Goal: Task Accomplishment & Management: Use online tool/utility

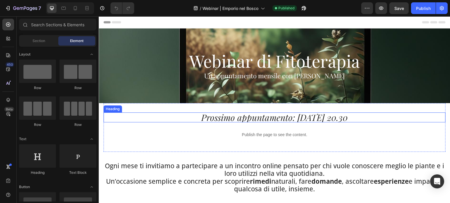
click at [236, 119] on h2 "Prossimo appuntamento: 23 settembre ore 20.30" at bounding box center [274, 118] width 342 height 10
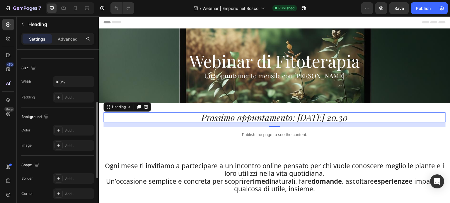
scroll to position [146, 0]
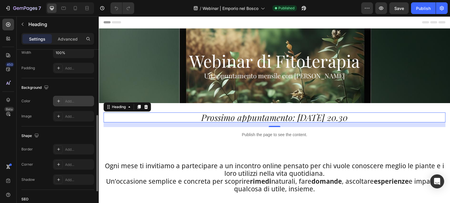
click at [69, 100] on div "Add..." at bounding box center [79, 101] width 28 height 5
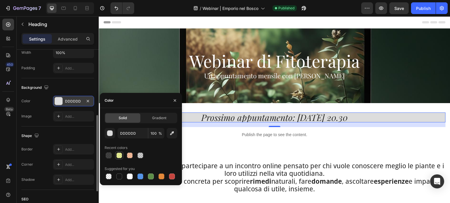
click at [117, 157] on div at bounding box center [119, 156] width 6 height 6
type input "D1E030"
type input "50"
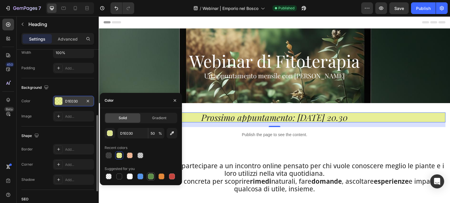
click at [149, 176] on div at bounding box center [151, 177] width 6 height 6
type input "5E8E49"
type input "100"
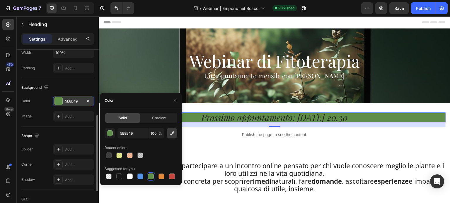
click at [167, 133] on button "button" at bounding box center [172, 133] width 11 height 11
type input "DFEBDB"
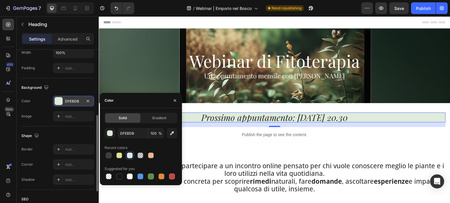
click at [159, 135] on span "%" at bounding box center [160, 133] width 4 height 5
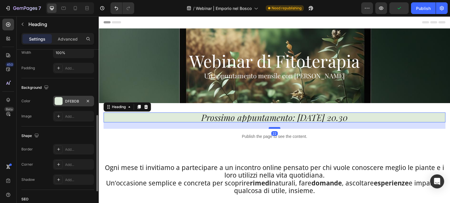
click at [273, 128] on div at bounding box center [274, 128] width 12 height 2
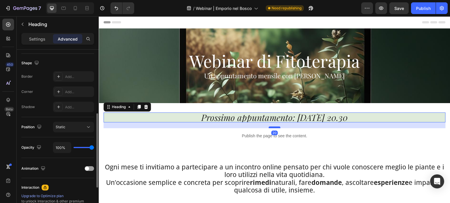
click at [273, 127] on div at bounding box center [274, 128] width 12 height 2
type input "20"
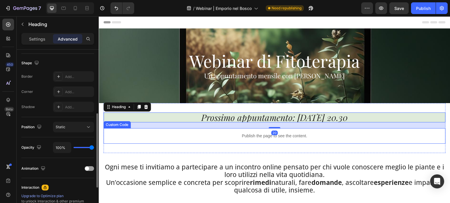
click at [195, 139] on p "Publish the page to see the content." at bounding box center [274, 136] width 342 height 6
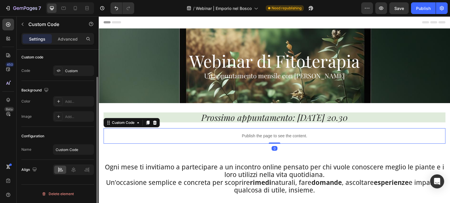
scroll to position [0, 0]
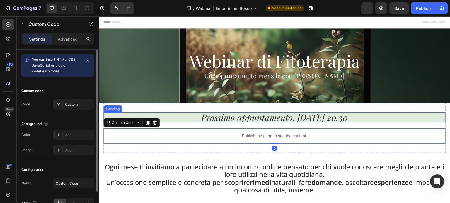
click at [215, 119] on h2 "Prossimo appuntamento: 23 settembre ore 20.30" at bounding box center [274, 118] width 342 height 10
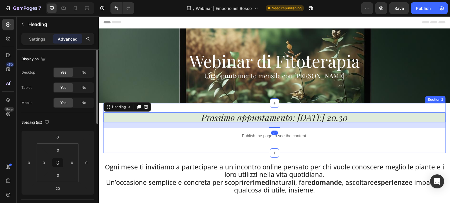
click at [226, 107] on div "Prossimo appuntamento: 23 settembre ore 20.30 Heading 20 Publish the page to se…" at bounding box center [274, 128] width 342 height 50
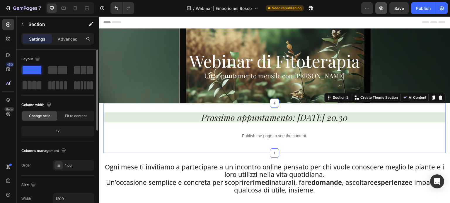
click at [384, 8] on icon "button" at bounding box center [381, 8] width 6 height 6
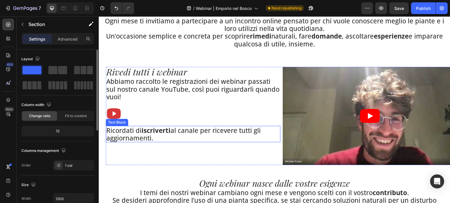
scroll to position [176, 0]
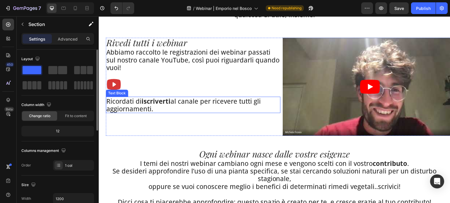
click at [106, 101] on p "Ricordati di iscriverti al canale per ricevere tutti gli aggiornamenti." at bounding box center [192, 105] width 173 height 16
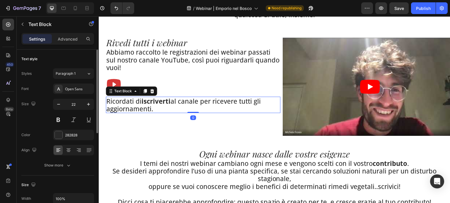
click at [107, 101] on p "Ricordati di iscriverti al canale per ricevere tutti gli aggiornamenti." at bounding box center [192, 105] width 173 height 16
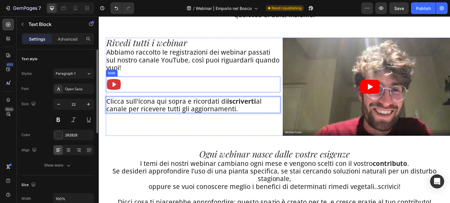
click at [119, 80] on icon at bounding box center [114, 84] width 14 height 11
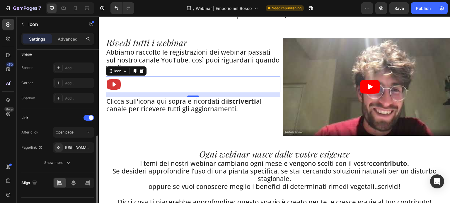
scroll to position [130, 0]
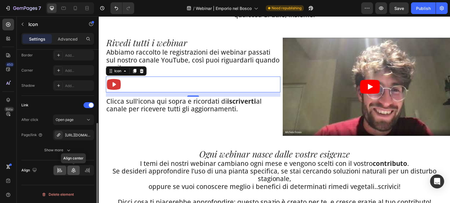
click at [75, 168] on icon at bounding box center [74, 171] width 6 height 6
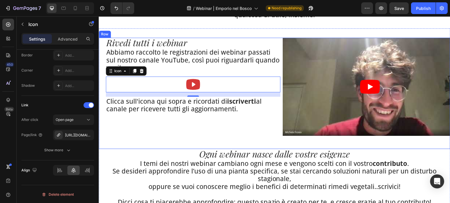
click at [158, 143] on div "Rivedi tutti i webinar Heading Abbiamo raccolto le registrazioni dei webinar pa…" at bounding box center [274, 93] width 351 height 111
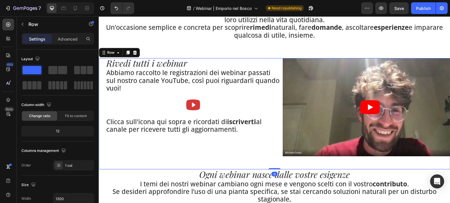
scroll to position [146, 0]
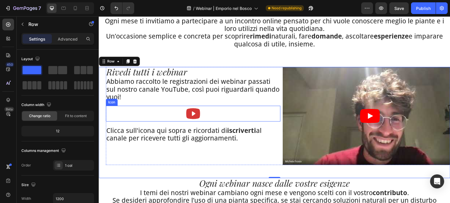
click at [191, 108] on icon at bounding box center [193, 114] width 16 height 16
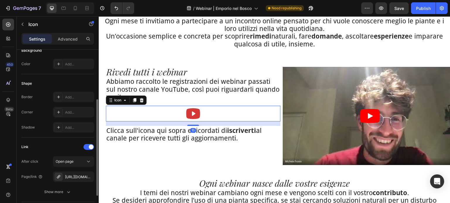
scroll to position [130, 0]
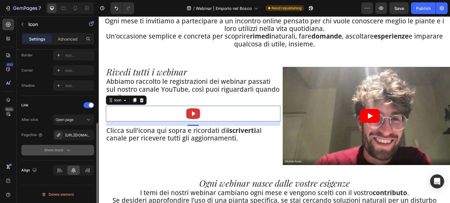
click at [69, 148] on icon "button" at bounding box center [69, 150] width 6 height 6
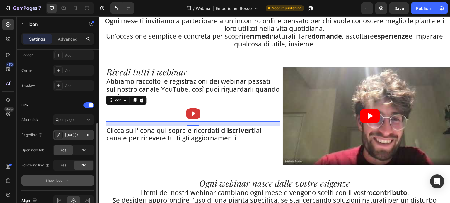
click at [70, 136] on div "https://www.youtube.com/@EmporionelBosco" at bounding box center [73, 135] width 17 height 5
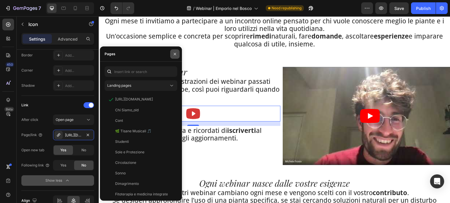
click at [173, 58] on button "button" at bounding box center [174, 53] width 9 height 9
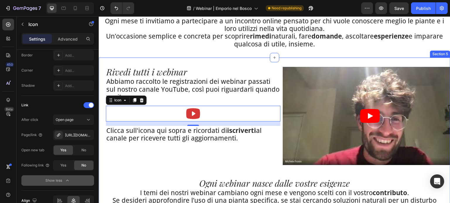
click at [212, 58] on div "Rivedi tutti i webinar Heading Abbiamo raccolto le registrazioni dei webinar pa…" at bounding box center [274, 152] width 351 height 188
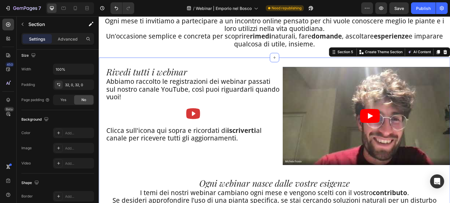
scroll to position [0, 0]
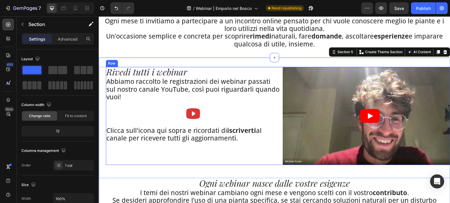
click at [164, 149] on div "Rivedi tutti i webinar Heading Abbiamo raccolto le registrazioni dei webinar pa…" at bounding box center [193, 116] width 174 height 98
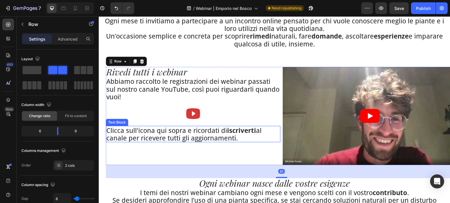
click at [234, 142] on p "Clicca sull'icona qui sopra e ricordati di iscriverti al canale per ricevere tu…" at bounding box center [192, 135] width 173 height 16
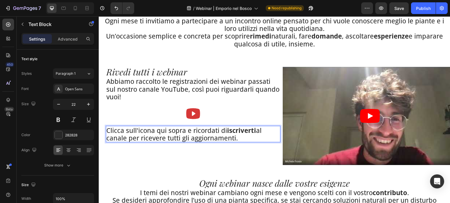
click at [239, 151] on div "Rivedi tutti i webinar Heading Abbiamo raccolto le registrazioni dei webinar pa…" at bounding box center [193, 116] width 174 height 98
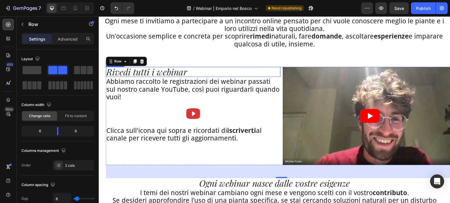
click at [150, 78] on p "Abbiamo raccolto le registrazioni dei webinar passati sul nostro canale YouTube…" at bounding box center [192, 89] width 173 height 23
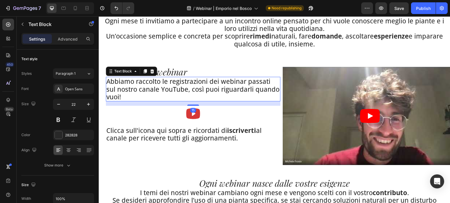
click at [189, 72] on h2 "Rivedi tutti i webinar" at bounding box center [193, 72] width 174 height 10
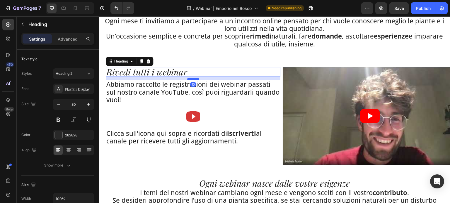
drag, startPoint x: 189, startPoint y: 76, endPoint x: 191, endPoint y: 79, distance: 3.9
click at [191, 79] on div at bounding box center [193, 79] width 12 height 2
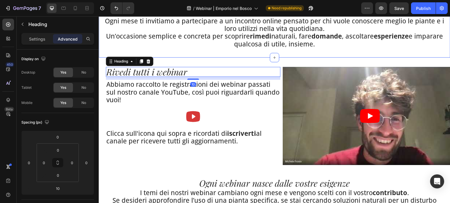
click at [200, 50] on div "Ogni mese ti invitiamo a partecipare a un incontro online pensato per chi vuole…" at bounding box center [274, 32] width 351 height 51
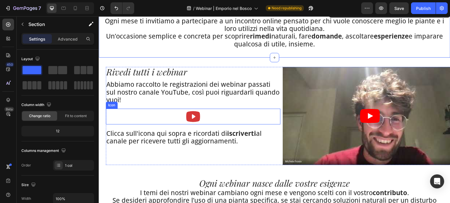
click at [198, 124] on icon at bounding box center [193, 117] width 16 height 16
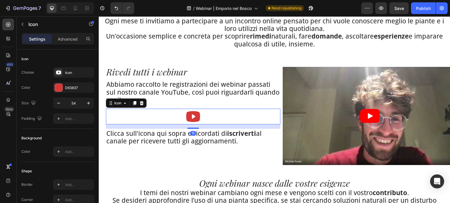
click at [203, 103] on p "Abbiamo raccolto le registrazioni dei webinar passati sul nostro canale YouTube…" at bounding box center [192, 91] width 173 height 23
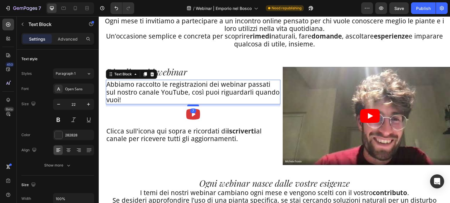
click at [192, 106] on div at bounding box center [193, 106] width 12 height 2
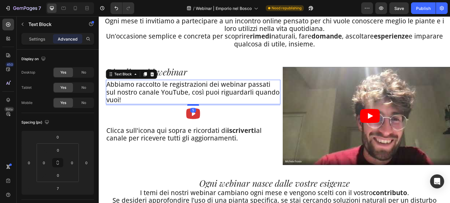
click at [193, 105] on div at bounding box center [193, 105] width 12 height 2
type input "5"
click at [208, 71] on h2 "Rivedi tutti i webinar" at bounding box center [193, 72] width 174 height 10
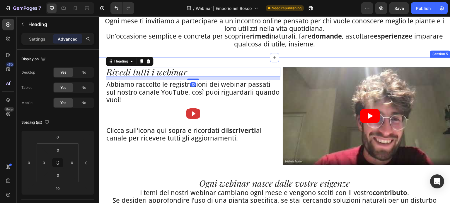
click at [211, 56] on div "Ogni mese ti invitiamo a partecipare a un incontro online pensato per chi vuole…" at bounding box center [274, 32] width 351 height 51
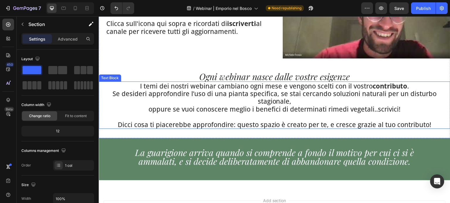
scroll to position [263, 0]
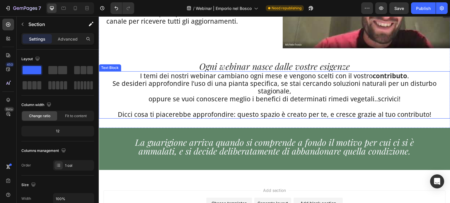
click at [381, 99] on p "oppure se vuoi conoscere meglio i benefici di determinati rimedi vegetali..scri…" at bounding box center [274, 99] width 350 height 8
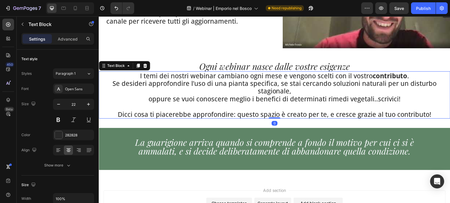
click at [381, 99] on p "oppure se vuoi conoscere meglio i benefici di determinati rimedi vegetali..scri…" at bounding box center [274, 99] width 350 height 8
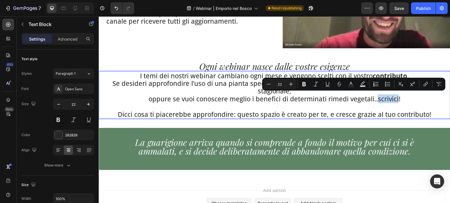
click at [375, 99] on p "oppure se vuoi conoscere meglio i benefici di determinati rimedi vegetali..scri…" at bounding box center [274, 99] width 350 height 8
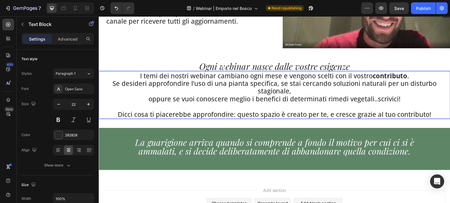
click at [373, 98] on p "oppure se vuoi conoscere meglio i benefici di determinati rimedi vegetali..scri…" at bounding box center [274, 99] width 350 height 8
click at [384, 100] on p "oppure se vuoi conoscere meglio i benefici di determinati rimedi vegetali... sc…" at bounding box center [274, 99] width 350 height 8
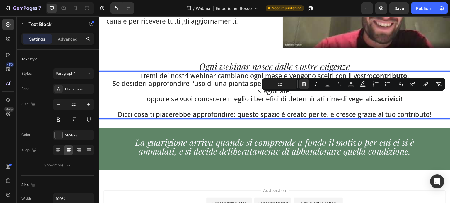
click at [413, 100] on p "oppure se vuoi conoscere meglio i benefici di determinati rimedi vegetali... sc…" at bounding box center [274, 99] width 350 height 8
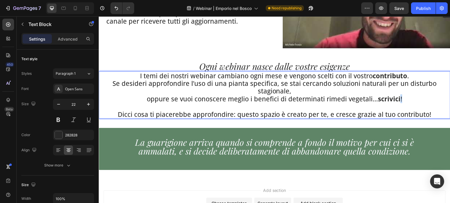
drag, startPoint x: 410, startPoint y: 100, endPoint x: 397, endPoint y: 98, distance: 13.0
click at [397, 98] on p "oppure se vuoi conoscere meglio i benefici di determinati rimedi vegetali... sc…" at bounding box center [274, 99] width 350 height 8
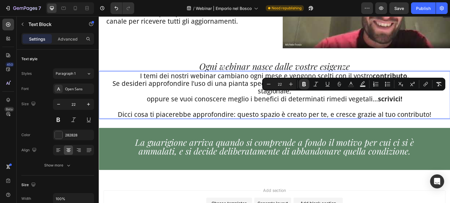
click at [409, 103] on p "Rich Text Editor. Editing area: main" at bounding box center [274, 107] width 350 height 8
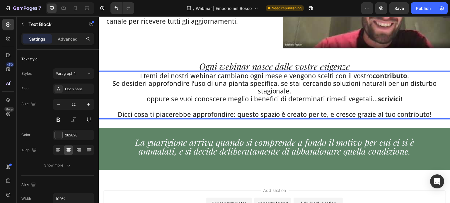
click at [324, 114] on p "Dicci cosa ti piacerebbe approfondire: questo spazio è creato per te, e cresce …" at bounding box center [274, 115] width 350 height 8
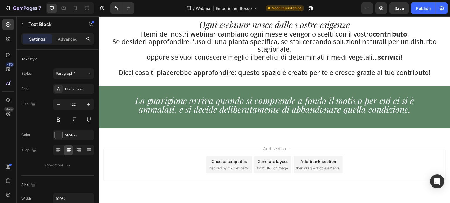
scroll to position [292, 0]
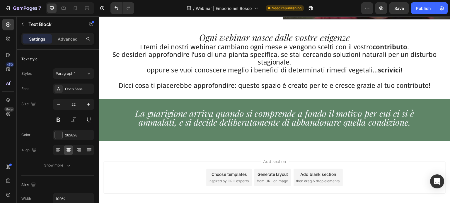
click at [263, 85] on p "Dicci cosa ti piacerebbe approfondire: questo spazio è creato per te e cresce g…" at bounding box center [274, 86] width 350 height 8
click at [402, 70] on p "oppure se vuoi conoscere meglio i benefici di determinati rimedi vegetali... sc…" at bounding box center [274, 70] width 350 height 8
click at [136, 83] on p "Dicci cosa ti piacerebbe approfondire: questo spazio è creato per te e cresce g…" at bounding box center [274, 86] width 350 height 8
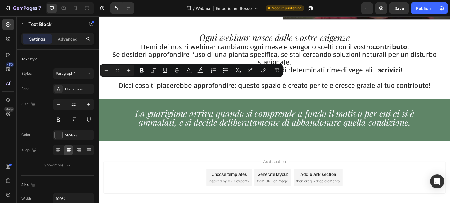
click at [125, 83] on p "Dicci cosa ti piacerebbe approfondire: questo spazio è creato per te e cresce g…" at bounding box center [274, 86] width 350 height 8
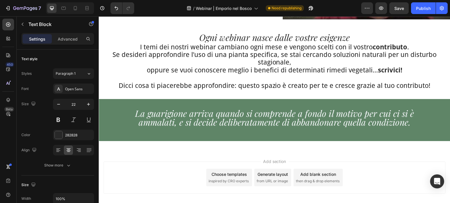
click at [123, 83] on p "Dicci cosa ti piacerebbe approfondire: questo spazio è creato per te e cresce g…" at bounding box center [274, 86] width 350 height 8
click at [119, 85] on p "Dicci cosa ti piacerebbe approfondire: questo spazio è creato per te e cresce g…" at bounding box center [274, 86] width 350 height 8
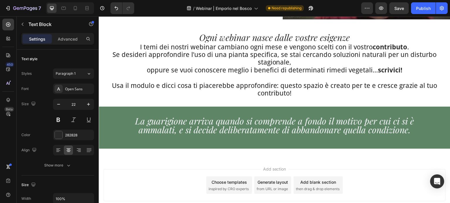
click at [123, 85] on p "Usa il modulo e dicci cosa ti piacerebbe approfondire: questo spazio è creato p…" at bounding box center [274, 90] width 350 height 16
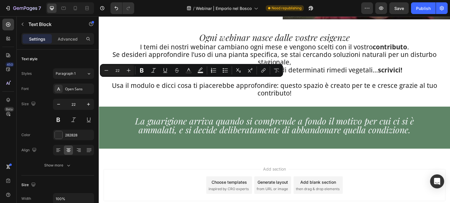
click at [118, 85] on p "Usa il modulo e dicci cosa ti piacerebbe approfondire: questo spazio è creato p…" at bounding box center [274, 90] width 350 height 16
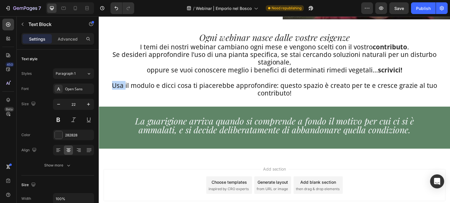
click at [118, 85] on p "Usa il modulo e dicci cosa ti piacerebbe approfondire: questo spazio è creato p…" at bounding box center [274, 90] width 350 height 16
click at [259, 83] on p "Compila il modulo e dicci cosa ti piacerebbe approfondire: questo spazio è crea…" at bounding box center [274, 90] width 350 height 16
click at [264, 94] on p "Compila il modulo e dicci cosa ti piacerebbe approfondire: questo spazio è crea…" at bounding box center [274, 90] width 350 height 16
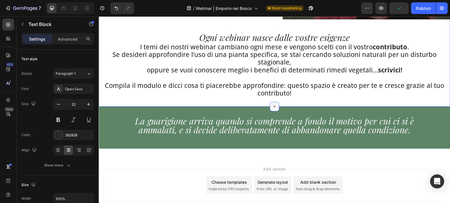
click at [274, 108] on div at bounding box center [274, 106] width 9 height 9
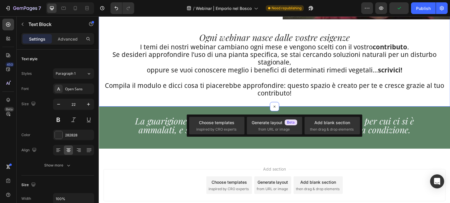
click at [288, 100] on div "Rivedi tutti i webinar Heading Abbiamo raccolto le registrazioni dei webinar pa…" at bounding box center [274, 9] width 351 height 195
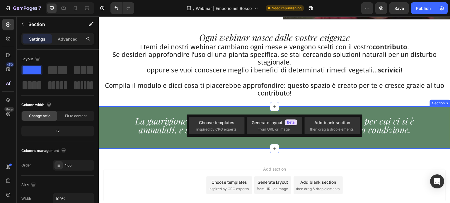
click at [299, 94] on p "Compila il modulo e dicci cosa ti piacerebbe approfondire: questo spazio è crea…" at bounding box center [274, 90] width 350 height 16
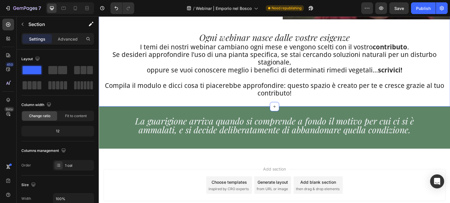
click at [276, 96] on div "Rivedi tutti i webinar Heading Abbiamo raccolto le registrazioni dei webinar pa…" at bounding box center [274, 9] width 351 height 195
click at [275, 95] on p "Compila il modulo e dicci cosa ti piacerebbe approfondire: questo spazio è crea…" at bounding box center [274, 90] width 350 height 16
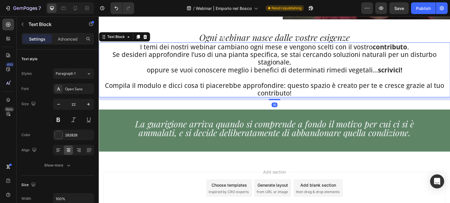
drag, startPoint x: 275, startPoint y: 95, endPoint x: 278, endPoint y: 98, distance: 3.7
click at [278, 97] on div "10" at bounding box center [274, 97] width 351 height 0
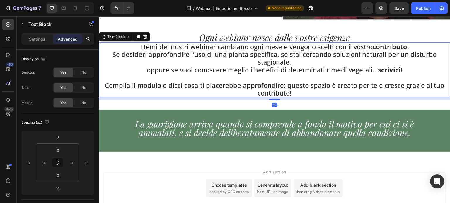
click at [313, 104] on div "Rivedi tutti i webinar Heading Abbiamo raccolto le registrazioni dei webinar pa…" at bounding box center [274, 11] width 351 height 198
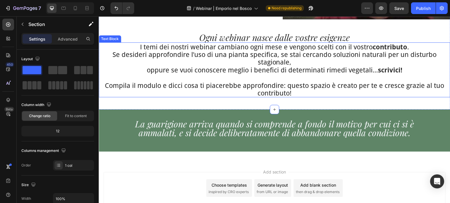
click at [251, 51] on p "Se desideri approfondire l’uso di una pianta specifica, se stai cercando soluzi…" at bounding box center [274, 59] width 350 height 16
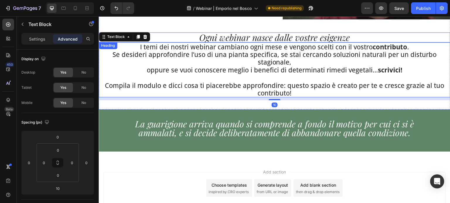
click at [280, 37] on h2 "Ogni webinar nasce dalle vostre esigenze" at bounding box center [274, 37] width 351 height 10
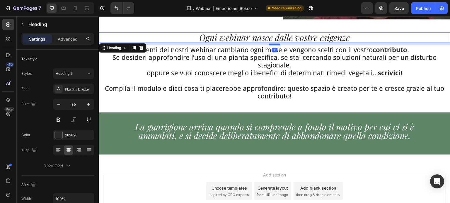
drag, startPoint x: 272, startPoint y: 40, endPoint x: 275, endPoint y: 43, distance: 3.7
click at [275, 44] on div at bounding box center [274, 45] width 12 height 2
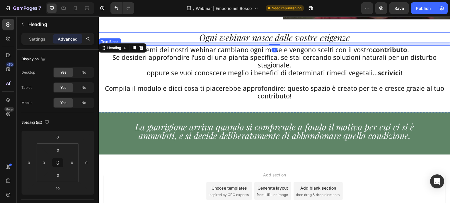
click at [296, 69] on p "oppure se vuoi conoscere meglio i benefici di determinati rimedi vegetali... sc…" at bounding box center [274, 73] width 350 height 8
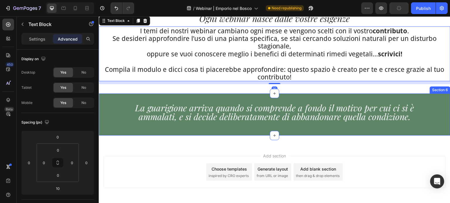
scroll to position [322, 0]
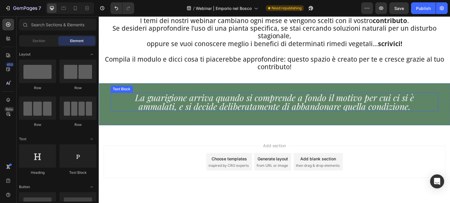
click at [174, 108] on p "La guarigione arriva quando si comprende a fondo il motivo per cui ci si è amma…" at bounding box center [274, 102] width 303 height 18
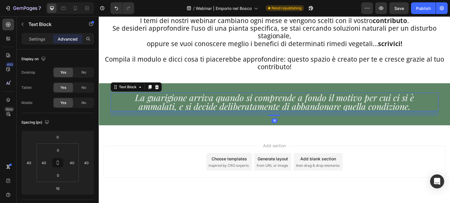
click at [174, 108] on p "La guarigione arriva quando si comprende a fondo il motivo per cui ci si è amma…" at bounding box center [274, 102] width 303 height 18
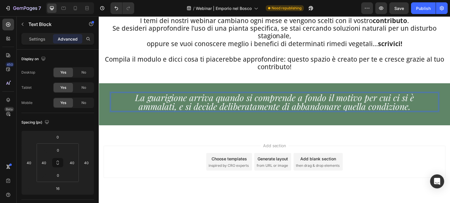
scroll to position [1, 0]
click at [176, 139] on div "Add section Choose templates inspired by CRO experts Generate layout from URL o…" at bounding box center [274, 170] width 351 height 72
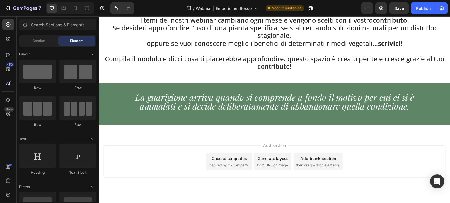
scroll to position [335, 0]
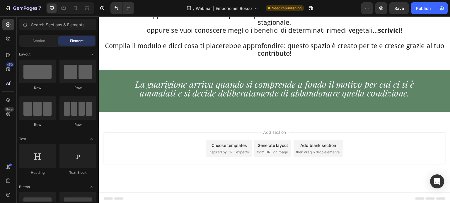
click at [319, 147] on div "Add blank section then drag & drop elements" at bounding box center [317, 149] width 49 height 18
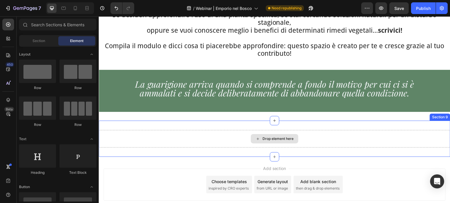
click at [255, 137] on icon at bounding box center [257, 139] width 5 height 5
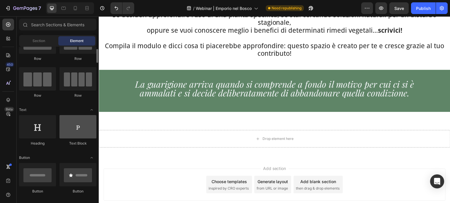
scroll to position [88, 0]
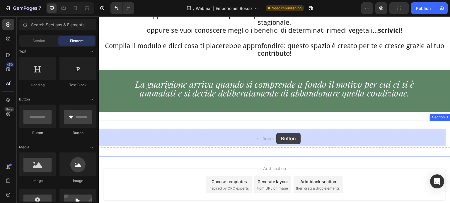
drag, startPoint x: 142, startPoint y: 143, endPoint x: 276, endPoint y: 133, distance: 134.7
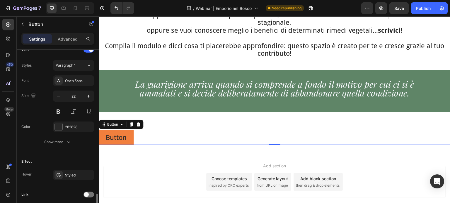
scroll to position [248, 0]
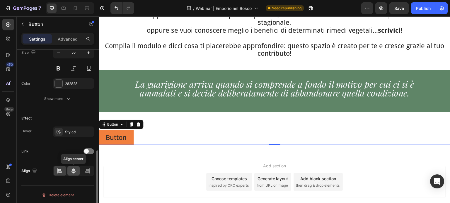
click at [73, 169] on icon at bounding box center [73, 171] width 4 height 5
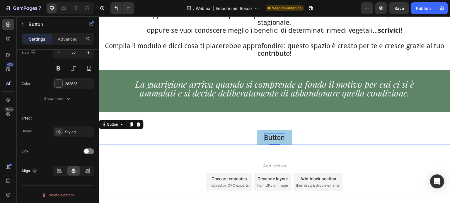
click at [274, 138] on p "Button" at bounding box center [274, 138] width 21 height 8
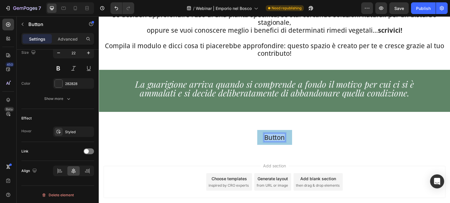
click at [274, 138] on p "Button" at bounding box center [274, 138] width 21 height 8
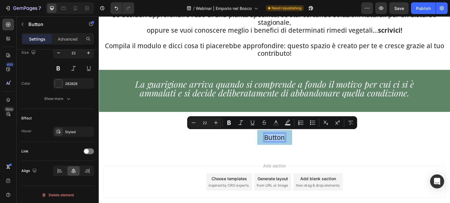
click at [274, 138] on p "Button" at bounding box center [274, 138] width 21 height 8
click at [244, 137] on div "Button Button 0" at bounding box center [274, 137] width 351 height 15
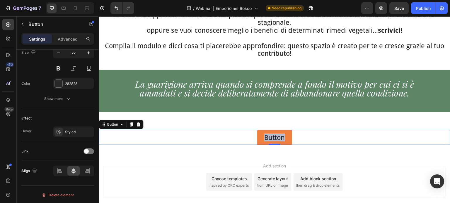
click at [298, 131] on div "Button Button 0" at bounding box center [274, 137] width 351 height 15
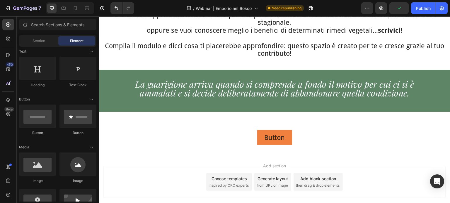
click at [296, 124] on div "Button Button Section 9" at bounding box center [274, 137] width 351 height 33
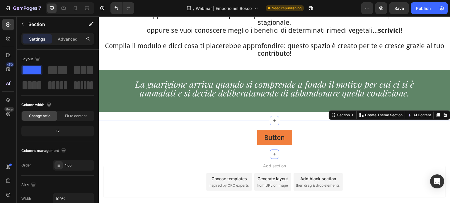
click at [279, 128] on div "Button Button Section 9 Create Theme Section AI Content Write with GemAI What w…" at bounding box center [274, 137] width 351 height 33
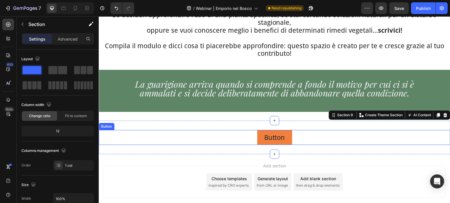
click at [295, 130] on div "Button Button" at bounding box center [274, 137] width 351 height 15
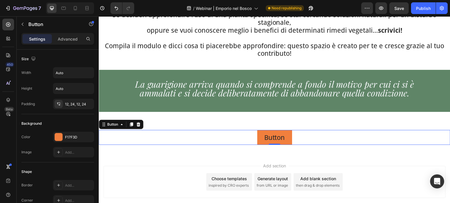
click at [311, 176] on div "Add blank section" at bounding box center [318, 179] width 36 height 6
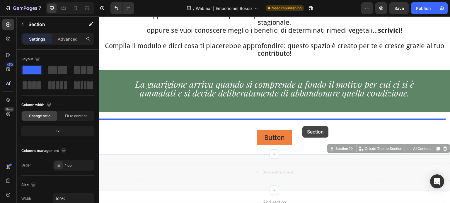
drag, startPoint x: 300, startPoint y: 169, endPoint x: 302, endPoint y: 123, distance: 45.7
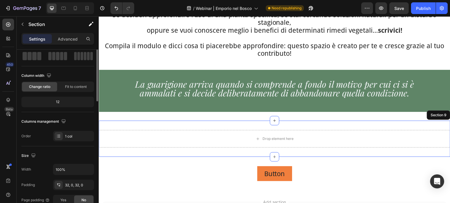
scroll to position [0, 0]
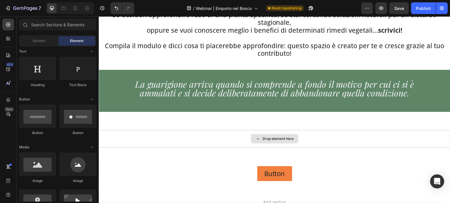
click at [272, 137] on div "Drop element here" at bounding box center [277, 139] width 31 height 5
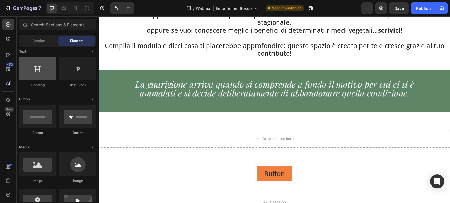
click at [47, 69] on div at bounding box center [37, 68] width 37 height 23
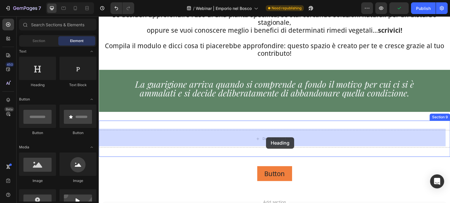
drag, startPoint x: 137, startPoint y: 84, endPoint x: 266, endPoint y: 138, distance: 139.1
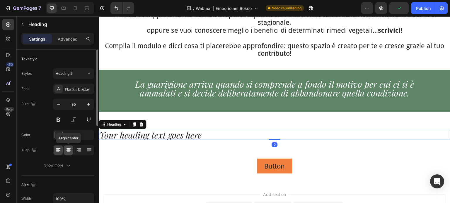
click at [70, 150] on icon at bounding box center [69, 150] width 6 height 6
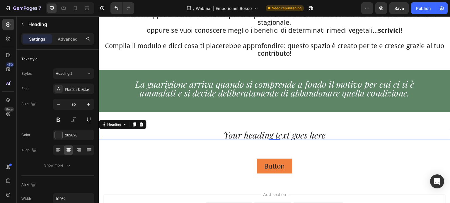
click at [248, 136] on h2 "Your heading text goes here" at bounding box center [274, 135] width 351 height 10
click at [248, 136] on p "Your heading text goes here" at bounding box center [274, 135] width 350 height 9
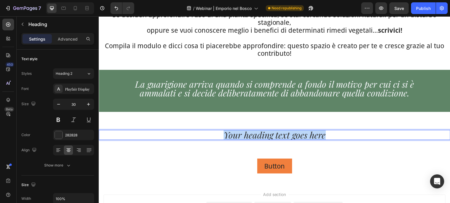
click at [248, 136] on p "Your heading text goes here" at bounding box center [274, 135] width 350 height 9
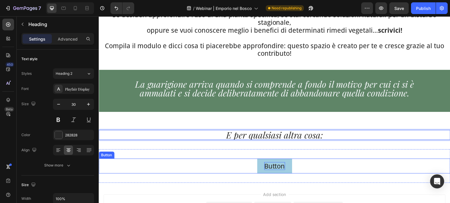
click at [264, 163] on p "Button" at bounding box center [274, 166] width 21 height 8
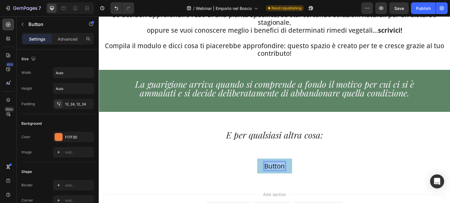
click at [265, 164] on p "Button" at bounding box center [274, 166] width 21 height 8
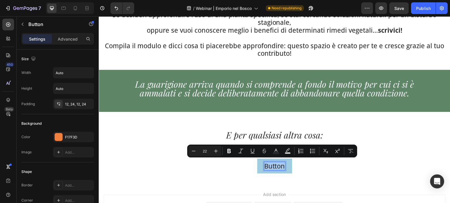
click at [265, 164] on p "Button" at bounding box center [274, 166] width 21 height 8
click at [267, 167] on p "Button" at bounding box center [274, 166] width 21 height 8
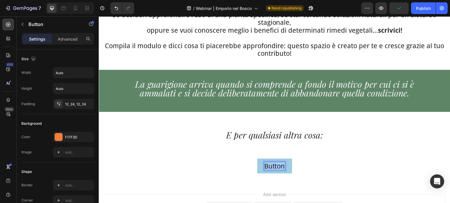
click at [267, 167] on p "Button" at bounding box center [274, 166] width 21 height 8
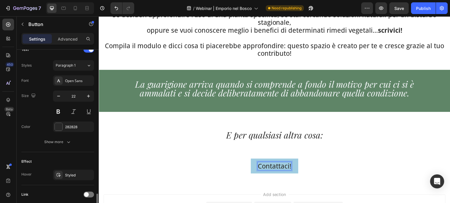
scroll to position [248, 0]
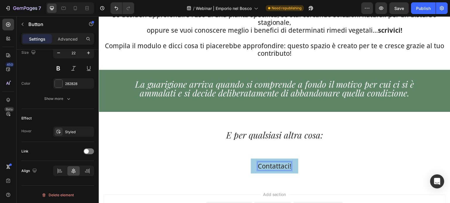
click at [267, 164] on p "Contattaci!" at bounding box center [274, 166] width 33 height 8
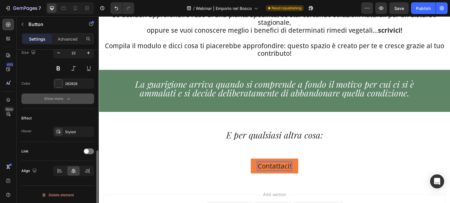
click at [55, 96] on div "Show more" at bounding box center [57, 99] width 27 height 6
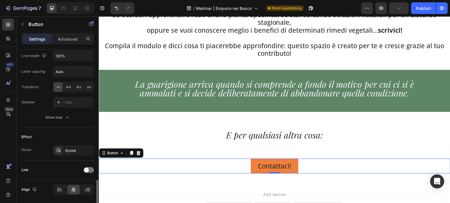
scroll to position [325, 0]
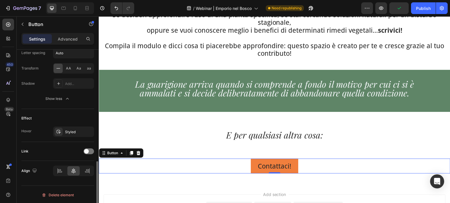
click at [80, 147] on div "Link" at bounding box center [57, 151] width 73 height 9
click at [83, 150] on div at bounding box center [88, 152] width 11 height 6
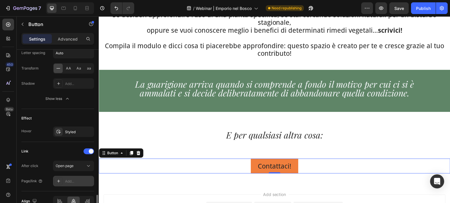
scroll to position [356, 0]
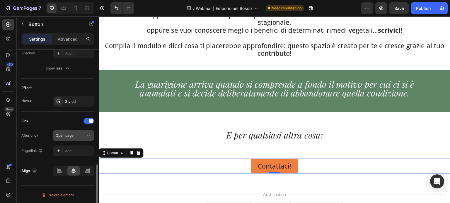
click at [68, 135] on span "Open page" at bounding box center [65, 135] width 18 height 4
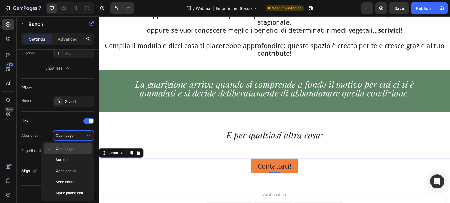
click at [70, 148] on span "Open page" at bounding box center [65, 148] width 18 height 5
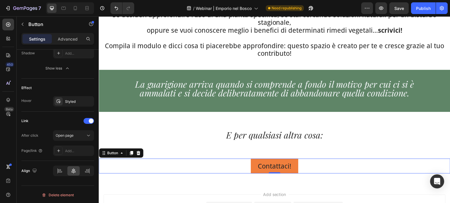
click at [70, 149] on div "Add..." at bounding box center [79, 151] width 28 height 5
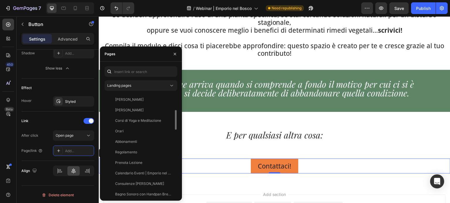
scroll to position [234, 0]
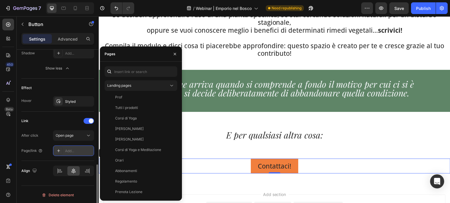
click at [82, 149] on div "Add..." at bounding box center [79, 151] width 28 height 5
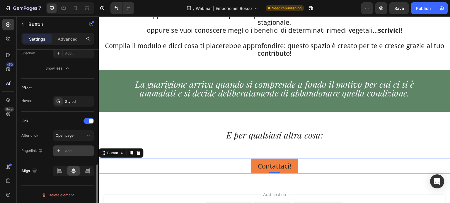
click at [82, 149] on div "Add..." at bounding box center [79, 151] width 28 height 5
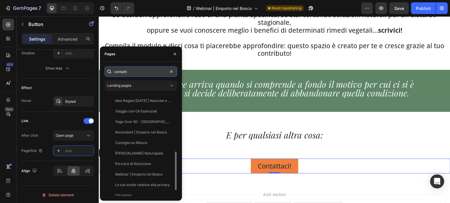
scroll to position [0, 0]
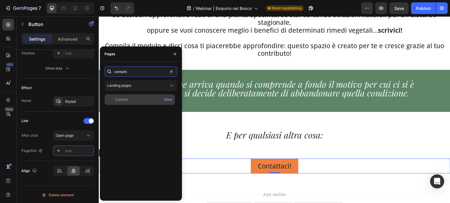
type input "contatti"
click at [136, 102] on div "Contatti View" at bounding box center [139, 100] width 70 height 11
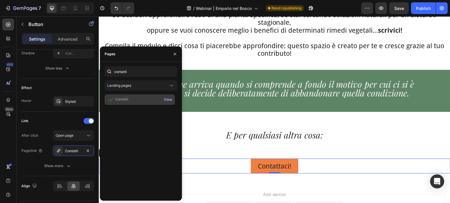
click at [166, 102] on div "View" at bounding box center [168, 99] width 8 height 5
click at [80, 142] on div "After click Open page Page/link Contatti Show more" at bounding box center [57, 151] width 73 height 41
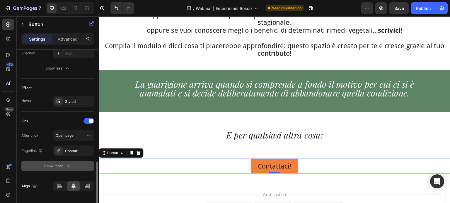
click at [79, 167] on button "Show more" at bounding box center [57, 166] width 73 height 11
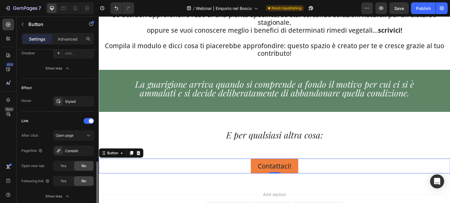
scroll to position [385, 0]
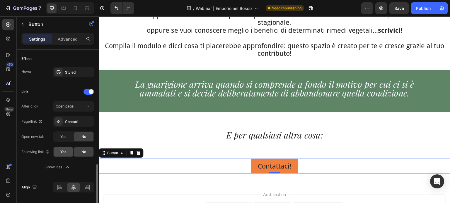
click at [63, 150] on span "Yes" at bounding box center [63, 152] width 6 height 5
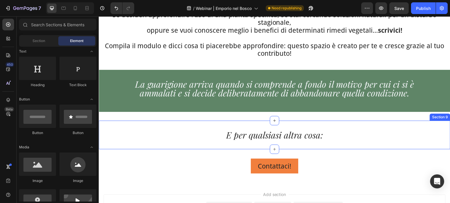
click at [278, 140] on div "E per qualsiasi altra cosa: Heading Section 9" at bounding box center [274, 135] width 351 height 29
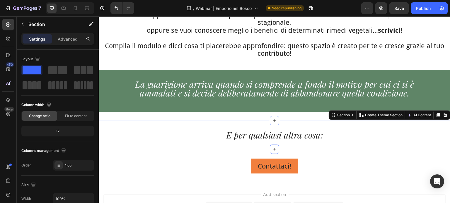
click at [281, 135] on p "E per qualsiasi altra cosa:" at bounding box center [274, 135] width 350 height 9
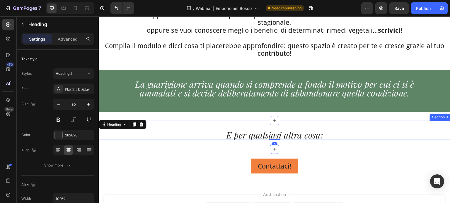
click at [281, 156] on div "Contattaci! Button Section 10" at bounding box center [274, 166] width 351 height 33
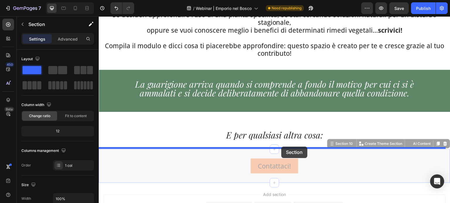
drag, startPoint x: 279, startPoint y: 153, endPoint x: 281, endPoint y: 147, distance: 6.7
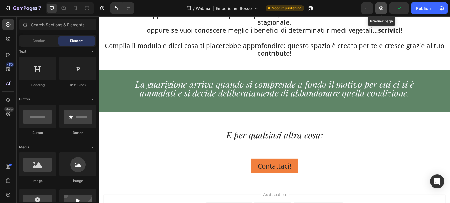
click at [383, 8] on icon "button" at bounding box center [381, 8] width 4 height 4
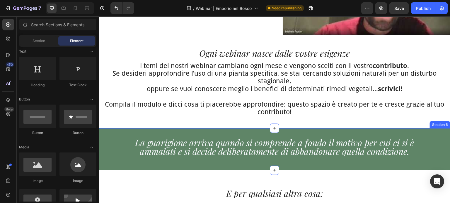
scroll to position [159, 0]
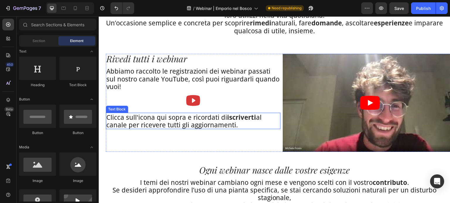
click at [119, 114] on p "Clicca sull'icona qui sopra e ricordati di iscriverti al canale per ricevere tu…" at bounding box center [192, 122] width 173 height 16
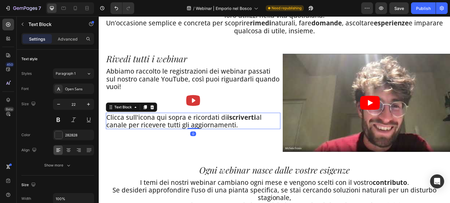
click at [119, 116] on p "Clicca sull'icona qui sopra e ricordati di iscriverti al canale per ricevere tu…" at bounding box center [192, 122] width 173 height 16
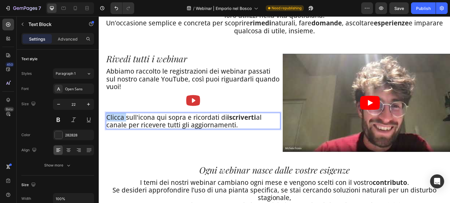
click at [119, 116] on p "Clicca sull'icona qui sopra e ricordati di iscriverti al canale per ricevere tu…" at bounding box center [192, 122] width 173 height 16
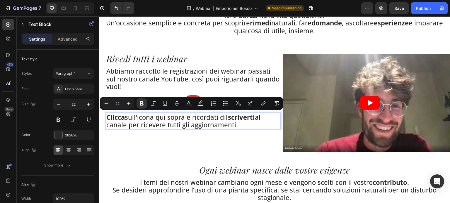
click at [170, 126] on p "Clicca sull'icona qui sopra e ricordati di iscriverti al canale per ricevere tu…" at bounding box center [192, 122] width 173 height 16
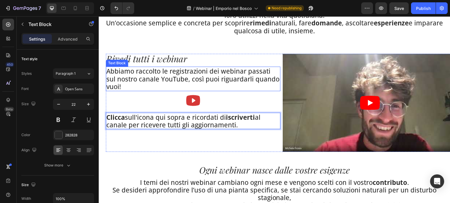
click at [192, 70] on p "Abbiamo raccolto le registrazioni dei webinar passati sul nostro canale YouTube…" at bounding box center [192, 78] width 173 height 23
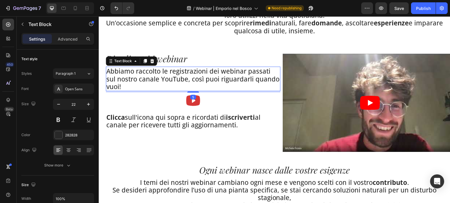
scroll to position [176, 0]
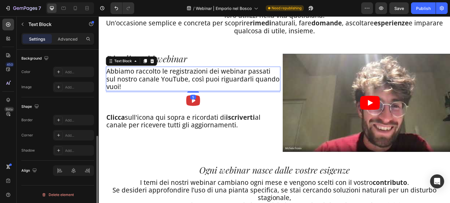
click at [192, 70] on p "Abbiamo raccolto le registrazioni dei webinar passati sul nostro canale YouTube…" at bounding box center [192, 78] width 173 height 23
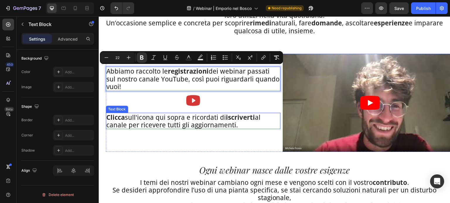
click at [185, 146] on div "Rivedi tutti i webinar Heading Abbiamo raccolto le registrazioni dei webinar pa…" at bounding box center [193, 103] width 174 height 98
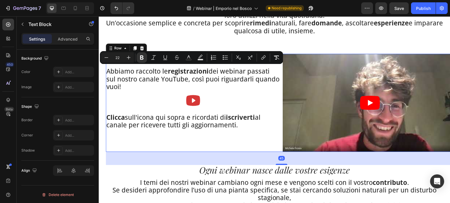
scroll to position [0, 0]
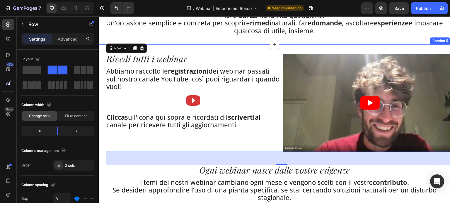
click at [221, 46] on div "Rivedi tutti i webinar Heading Abbiamo raccolto le registrazioni dei webinar pa…" at bounding box center [274, 144] width 351 height 201
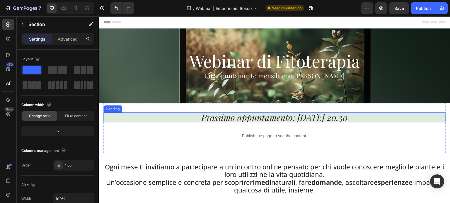
click at [378, 115] on h2 "Prossimo appuntamento: 23 settembre ore 20.30" at bounding box center [274, 118] width 342 height 10
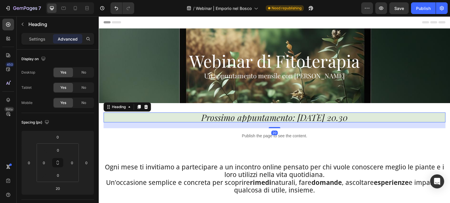
click at [366, 144] on div "Prossimo appuntamento: 23 settembre ore 20.30 Heading 20 Publish the page to se…" at bounding box center [274, 128] width 342 height 50
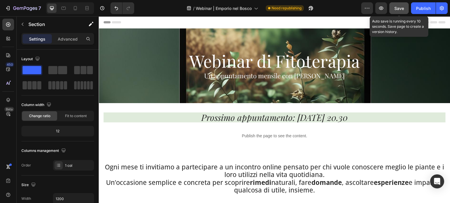
click at [400, 5] on button "Save" at bounding box center [398, 8] width 19 height 12
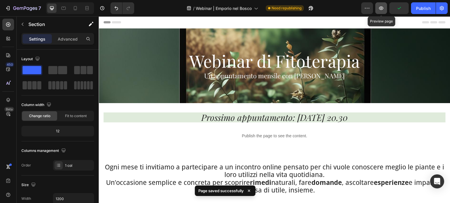
click at [380, 8] on icon "button" at bounding box center [381, 8] width 6 height 6
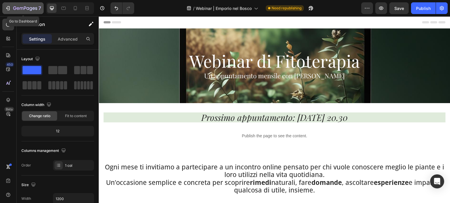
click at [9, 6] on icon "button" at bounding box center [8, 8] width 3 height 4
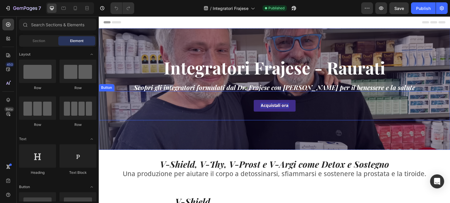
click at [269, 107] on p "Acquistali ora" at bounding box center [274, 105] width 28 height 5
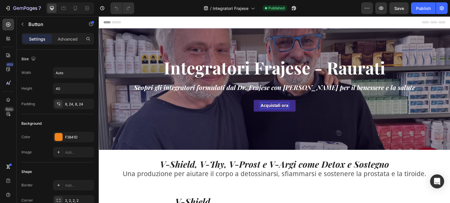
click at [271, 107] on p "Acquistali ora" at bounding box center [274, 105] width 28 height 5
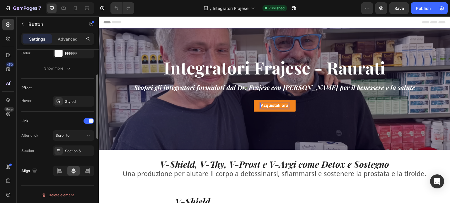
scroll to position [220, 0]
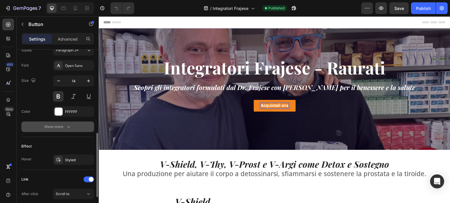
click at [64, 128] on div "Show more" at bounding box center [57, 127] width 27 height 6
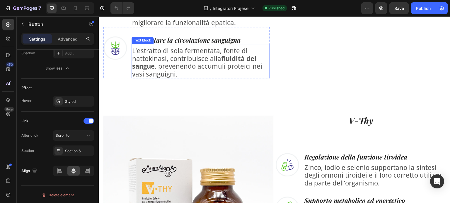
scroll to position [269, 0]
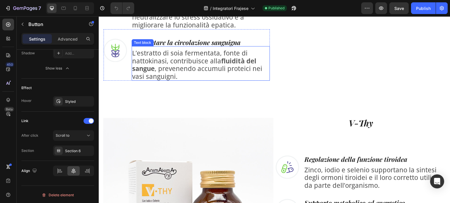
click at [201, 79] on p "L’estratto di soia fermentata, fonte di nattokinasi, contribuisce alla fluidità…" at bounding box center [200, 64] width 137 height 31
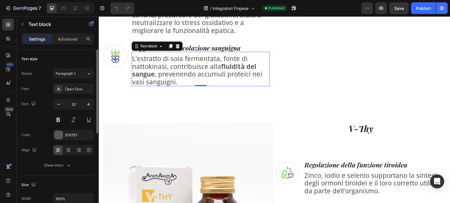
scroll to position [181, 0]
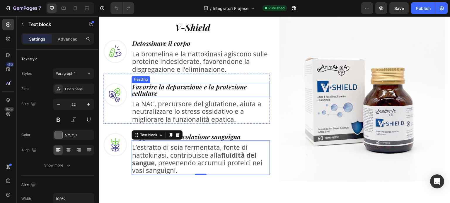
click at [193, 100] on p "La NAC, precursore del glutatione, aiuta a neutralizzare lo stress ossidativo e…" at bounding box center [200, 111] width 137 height 23
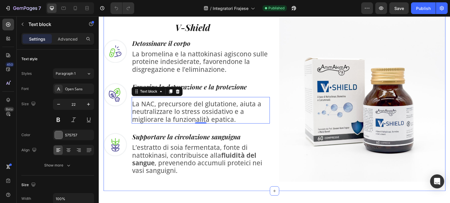
click at [193, 168] on p "L’estratto di soia fermentata, fonte di nattokinasi, contribuisce alla fluidità…" at bounding box center [200, 159] width 137 height 31
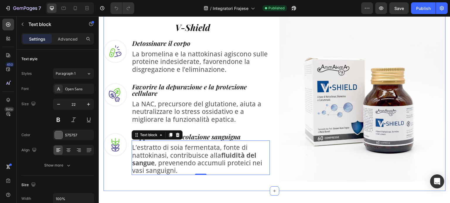
click at [180, 179] on div "V-Shield Heading Image Detossinare il corpo Heading La bromelina e la nattokina…" at bounding box center [186, 99] width 166 height 166
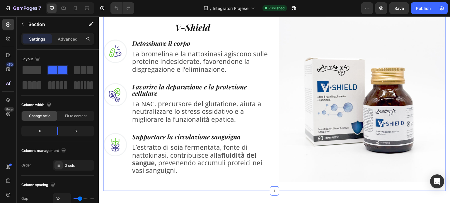
scroll to position [210, 0]
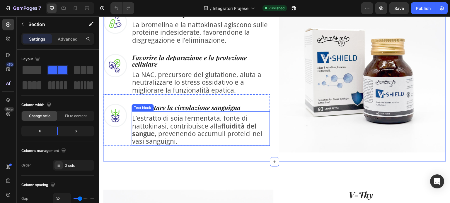
click at [192, 121] on p "L’estratto di soia fermentata, fonte di nattokinasi, contribuisce alla fluidità…" at bounding box center [200, 129] width 137 height 31
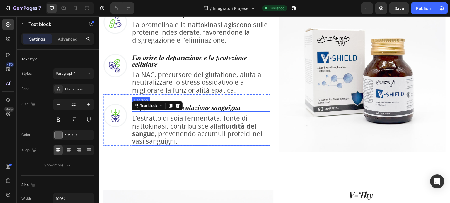
click at [192, 103] on strong "Supportare la circolazione sanguigna" at bounding box center [186, 107] width 108 height 9
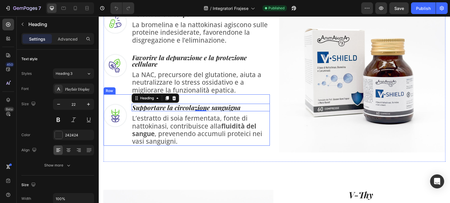
click at [194, 99] on div "Image Supportare la circolazione sanguigna Heading 0 L’estratto di soia ferment…" at bounding box center [186, 121] width 166 height 52
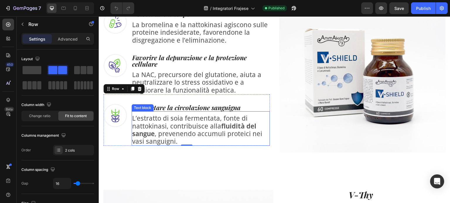
click at [180, 115] on p "L’estratto di soia fermentata, fonte di nattokinasi, contribuisce alla fluidità…" at bounding box center [200, 129] width 137 height 31
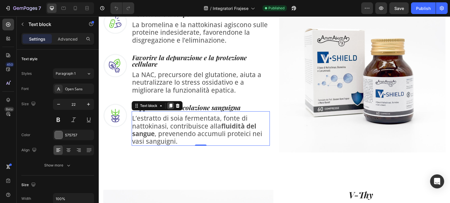
click at [168, 107] on icon at bounding box center [170, 106] width 5 height 5
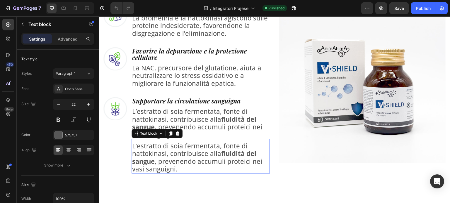
scroll to position [205, 0]
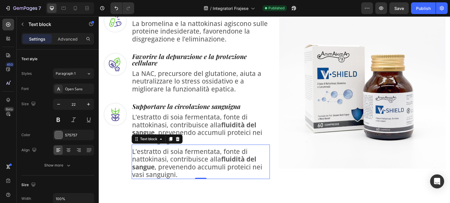
click at [198, 160] on p "L’estratto di soia fermentata, fonte di nattokinasi, contribuisce alla fluidità…" at bounding box center [200, 163] width 137 height 31
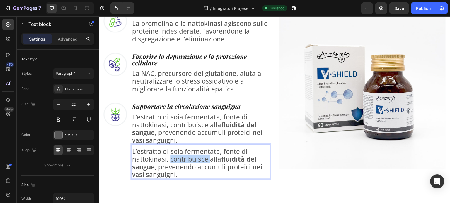
click at [198, 160] on p "L’estratto di soia fermentata, fonte di nattokinasi, contribuisce alla fluidità…" at bounding box center [200, 163] width 137 height 31
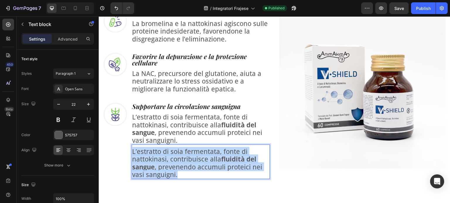
click at [198, 160] on p "L’estratto di soia fermentata, fonte di nattokinasi, contribuisce alla fluidità…" at bounding box center [200, 163] width 137 height 31
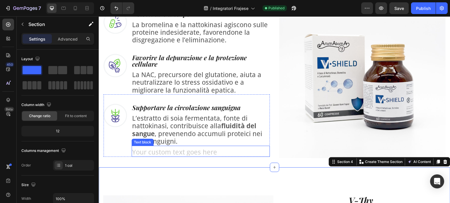
click at [246, 152] on div "Rich Text Editor. Editing area: main" at bounding box center [200, 152] width 138 height 9
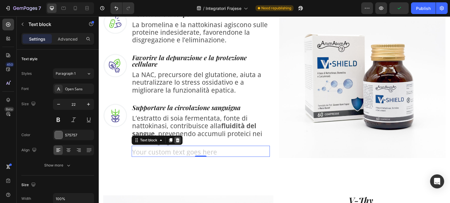
click at [175, 142] on div at bounding box center [177, 140] width 7 height 7
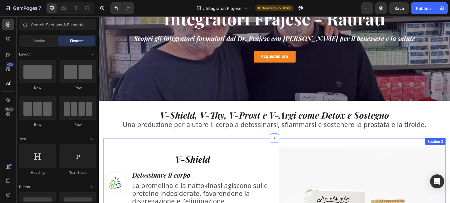
scroll to position [35, 0]
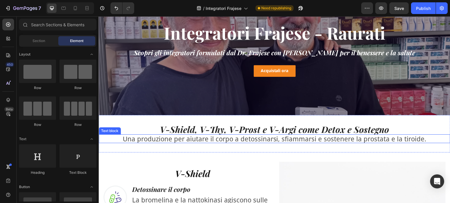
click at [264, 135] on p "Una produzione per aiutare il corpo a detossinarsi, sfiammarsi e sostenere la p…" at bounding box center [274, 139] width 350 height 8
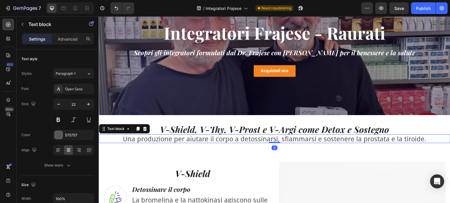
click at [264, 133] on h2 "V-Shield, V-Thy, V-Prost e V-Argi come Detox e Sostegno" at bounding box center [274, 130] width 351 height 10
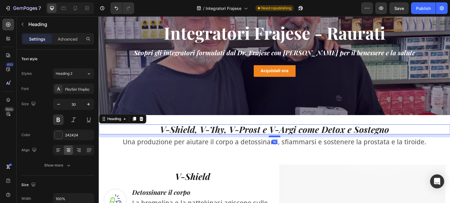
drag, startPoint x: 269, startPoint y: 133, endPoint x: 271, endPoint y: 136, distance: 3.4
click at [271, 136] on div at bounding box center [274, 137] width 12 height 2
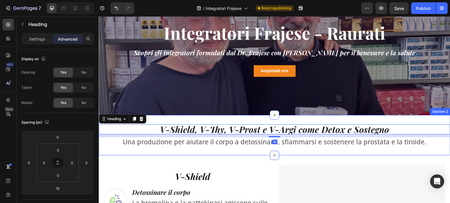
click at [274, 155] on icon at bounding box center [274, 155] width 5 height 5
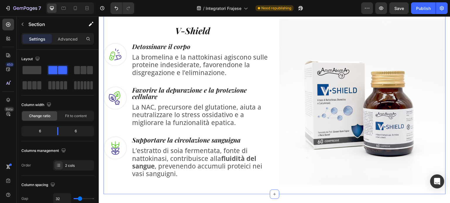
scroll to position [176, 0]
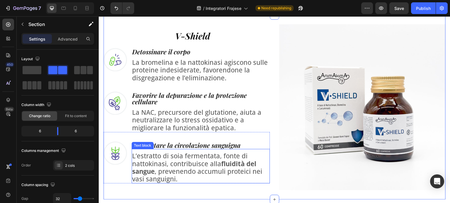
click at [231, 149] on div "L’estratto di soia fermentata, fonte di nattokinasi, contribuisce alla fluidità…" at bounding box center [200, 166] width 138 height 35
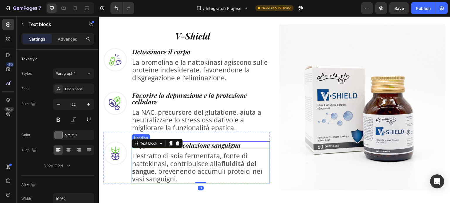
click at [234, 141] on strong "Supportare la circolazione sanguigna" at bounding box center [186, 145] width 108 height 9
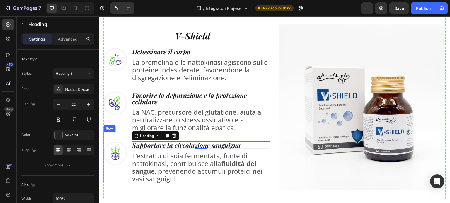
click at [236, 137] on div "Image Supportare la circolazione sanguigna Heading 0 L’estratto di soia ferment…" at bounding box center [186, 158] width 166 height 52
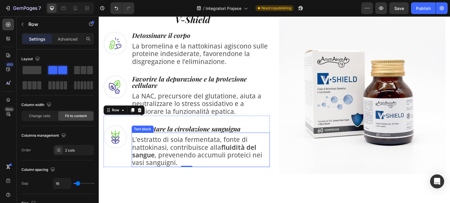
scroll to position [205, 0]
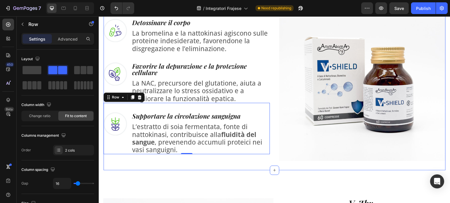
click at [172, 161] on div "V-Shield Heading Image Detossinare il corpo Heading La bromelina e la nattokina…" at bounding box center [274, 78] width 342 height 185
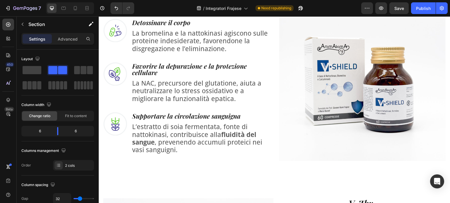
click at [216, 154] on div "V-Shield Heading Image Detossinare il corpo Heading La bromelina e la nattokina…" at bounding box center [186, 78] width 166 height 166
click at [216, 155] on div "V-Shield Heading Image Detossinare il corpo Heading La bromelina e la nattokina…" at bounding box center [186, 78] width 166 height 166
click at [216, 156] on div "V-Shield Heading Image Detossinare il corpo Heading La bromelina e la nattokina…" at bounding box center [186, 78] width 166 height 166
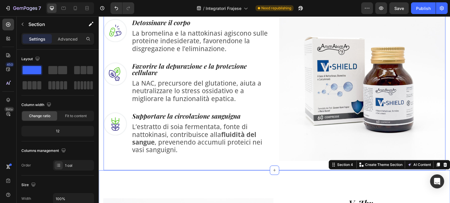
click at [212, 159] on div "V-Shield Heading Image Detossinare il corpo Heading La bromelina e la nattokina…" at bounding box center [274, 78] width 342 height 185
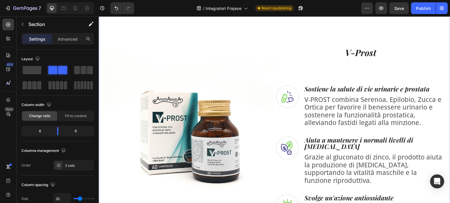
scroll to position [700, 0]
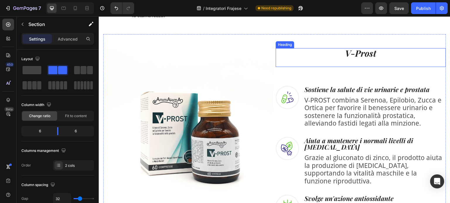
click at [361, 67] on div "V-Prost Heading" at bounding box center [360, 57] width 170 height 19
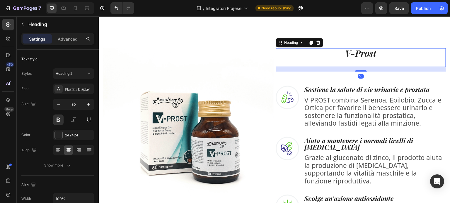
click at [357, 58] on h2 "V-Prost" at bounding box center [360, 53] width 170 height 10
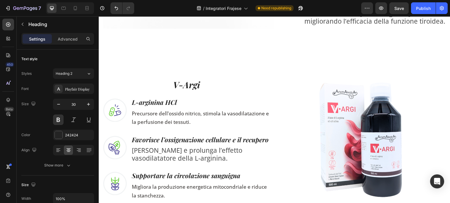
scroll to position [466, 0]
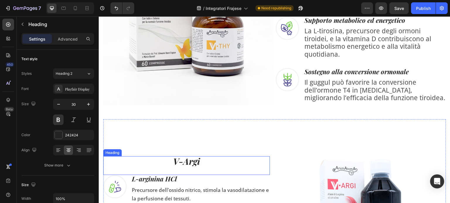
click at [191, 157] on h2 "V-Argi" at bounding box center [186, 162] width 167 height 10
click at [185, 175] on div "0" at bounding box center [186, 175] width 167 height 0
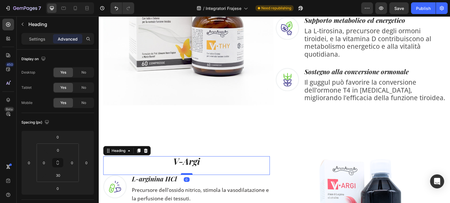
click at [185, 174] on div at bounding box center [187, 175] width 12 height 2
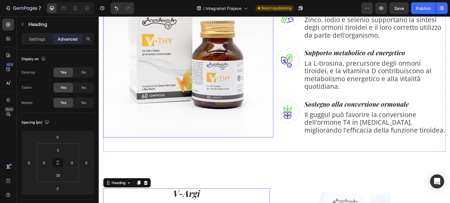
scroll to position [349, 0]
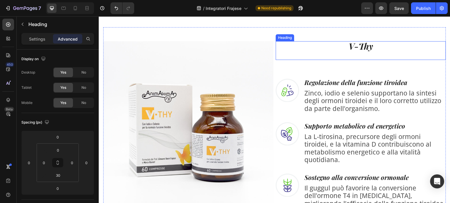
click at [361, 47] on h2 "V-Thy" at bounding box center [360, 46] width 170 height 10
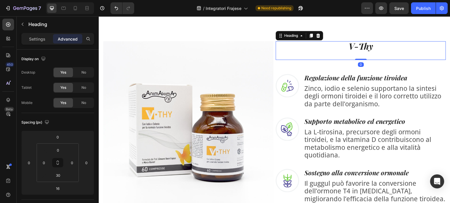
drag, startPoint x: 357, startPoint y: 64, endPoint x: 357, endPoint y: 57, distance: 6.7
click at [357, 57] on div "V-Thy Heading 0" at bounding box center [360, 50] width 170 height 19
type input "0"
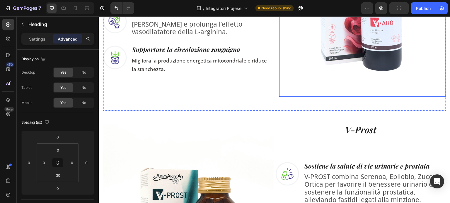
scroll to position [671, 0]
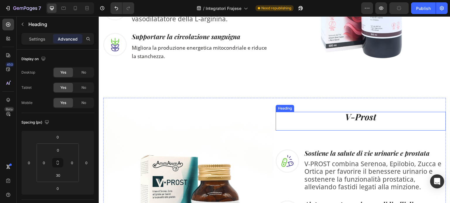
click at [365, 117] on p "V-Prost" at bounding box center [360, 117] width 169 height 9
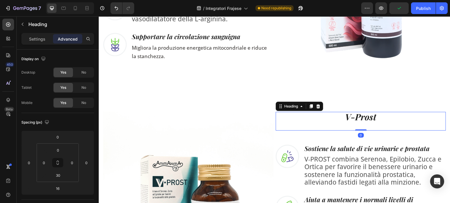
drag, startPoint x: 354, startPoint y: 130, endPoint x: 356, endPoint y: 122, distance: 8.6
click at [356, 122] on div "V-Prost Heading 0" at bounding box center [360, 121] width 170 height 19
type input "0"
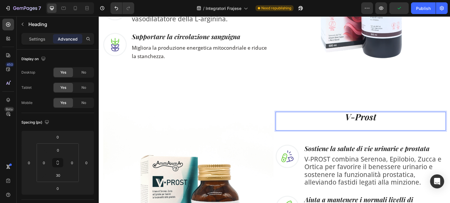
click at [379, 113] on p "V-Prost" at bounding box center [360, 117] width 169 height 9
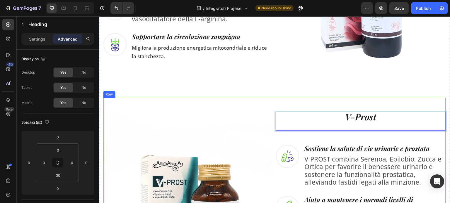
click at [374, 100] on div "Image V-Prost Heading 0 Image Sostiene la salute di vie urinarie e prostata Hea…" at bounding box center [274, 200] width 342 height 204
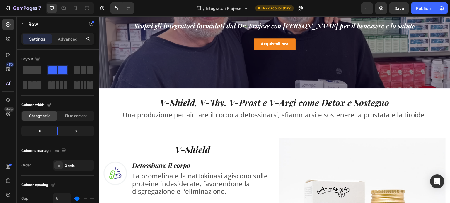
scroll to position [29, 0]
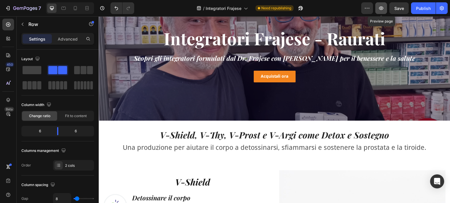
click at [378, 6] on button "button" at bounding box center [381, 8] width 12 height 12
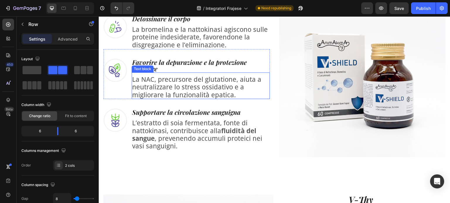
scroll to position [234, 0]
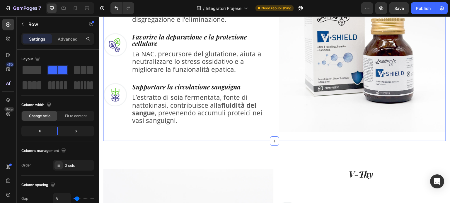
click at [264, 127] on div "V-Shield Heading Image Detossinare il corpo Heading La bromelina e la nattokina…" at bounding box center [186, 49] width 166 height 166
click at [272, 139] on icon at bounding box center [274, 141] width 5 height 5
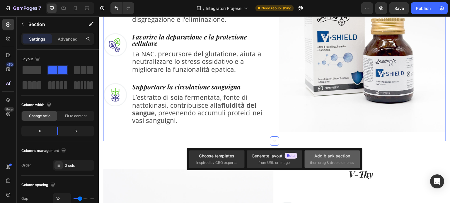
click at [315, 155] on div "Add blank section" at bounding box center [332, 156] width 36 height 6
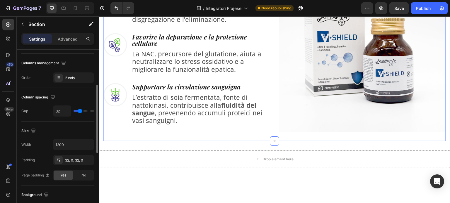
scroll to position [0, 0]
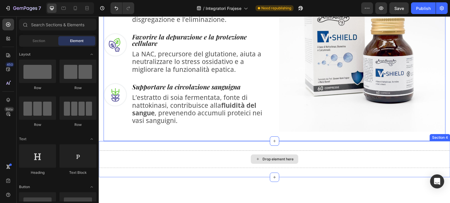
click at [282, 155] on div "Drop element here" at bounding box center [274, 159] width 47 height 9
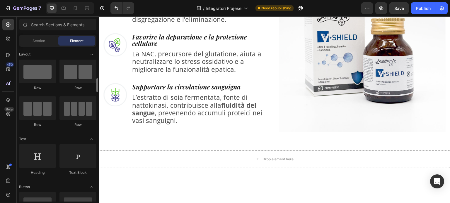
scroll to position [59, 0]
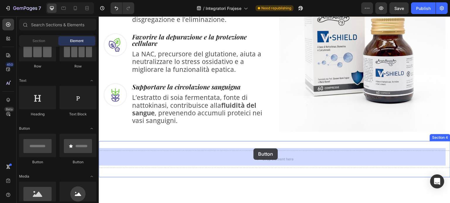
drag, startPoint x: 136, startPoint y: 167, endPoint x: 253, endPoint y: 149, distance: 118.8
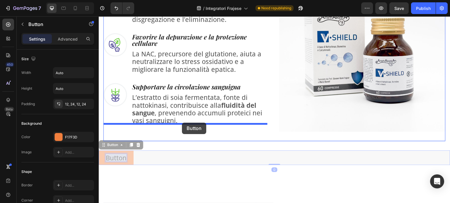
drag, startPoint x: 121, startPoint y: 156, endPoint x: 183, endPoint y: 125, distance: 68.8
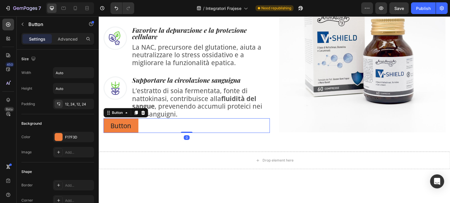
scroll to position [228, 0]
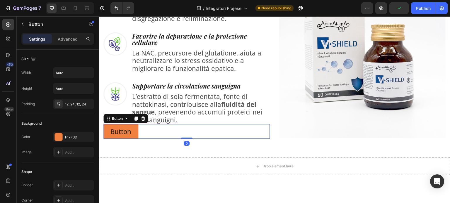
click at [195, 114] on p "L’estratto di soia fermentata, fonte di nattokinasi, contribuisce alla fluidità…" at bounding box center [200, 108] width 137 height 31
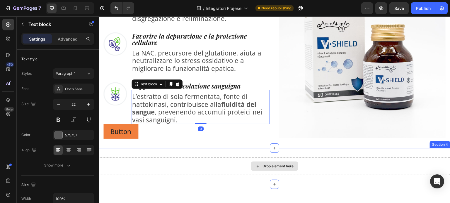
click at [243, 164] on div "Drop element here" at bounding box center [274, 167] width 351 height 18
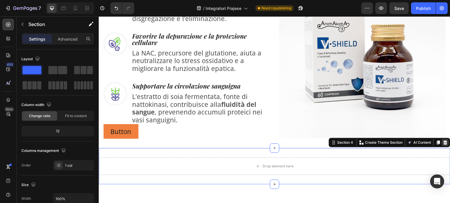
click at [443, 142] on icon at bounding box center [445, 143] width 4 height 4
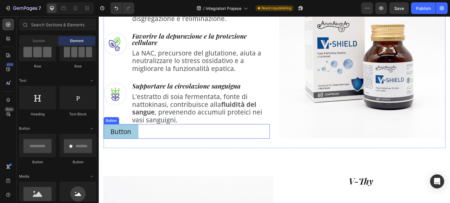
click at [130, 125] on button "Button" at bounding box center [120, 131] width 35 height 15
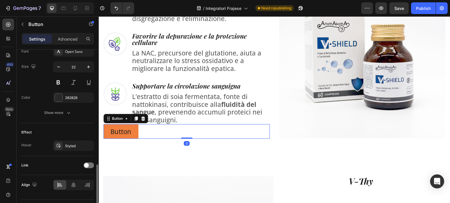
scroll to position [248, 0]
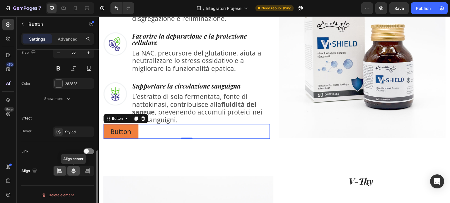
click at [74, 171] on icon at bounding box center [74, 171] width 6 height 6
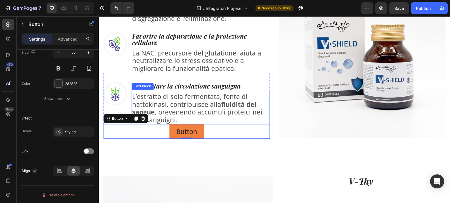
click at [211, 111] on p "L’estratto di soia fermentata, fonte di nattokinasi, contribuisce alla fluidità…" at bounding box center [200, 108] width 137 height 31
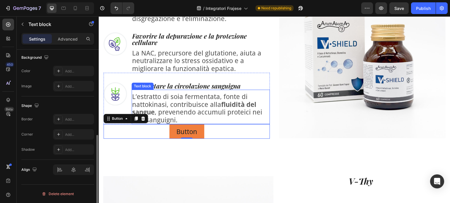
scroll to position [0, 0]
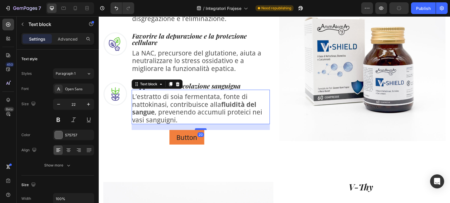
drag, startPoint x: 200, startPoint y: 123, endPoint x: 203, endPoint y: 129, distance: 6.5
click at [203, 129] on div at bounding box center [201, 129] width 12 height 2
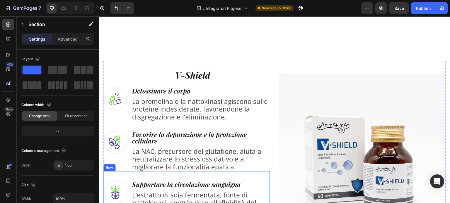
scroll to position [199, 0]
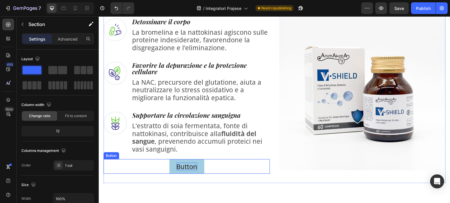
click at [194, 165] on p "Button" at bounding box center [186, 167] width 21 height 8
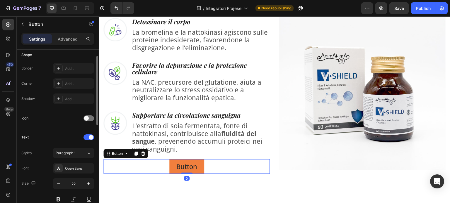
scroll to position [59, 0]
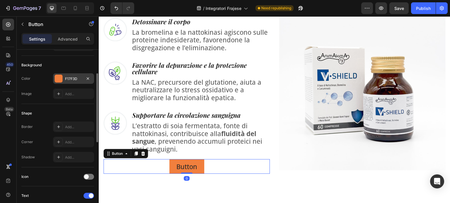
click at [64, 77] on div "F17F3D" at bounding box center [73, 78] width 41 height 11
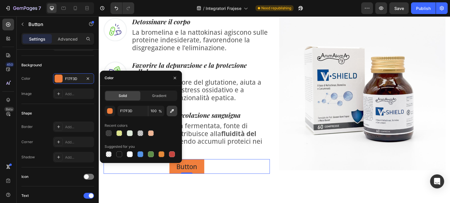
click at [173, 110] on icon "button" at bounding box center [172, 111] width 4 height 4
type input "1F4F94"
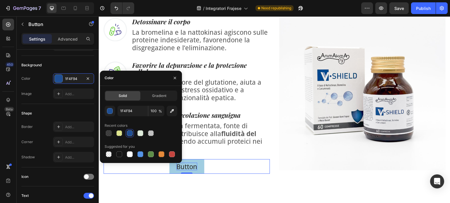
click at [185, 170] on p "Button" at bounding box center [186, 167] width 21 height 8
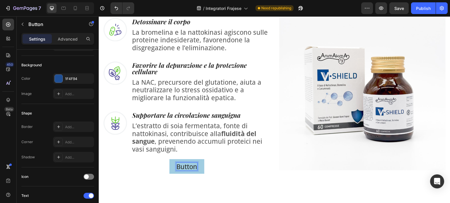
click at [185, 169] on p "Button" at bounding box center [186, 167] width 21 height 8
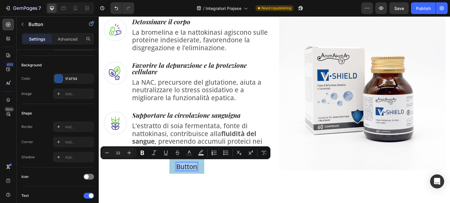
click at [184, 166] on p "Button" at bounding box center [186, 167] width 21 height 8
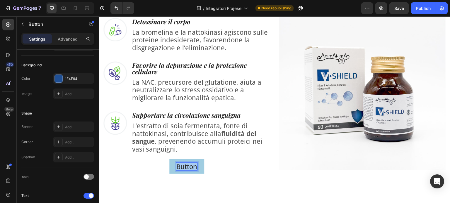
click at [184, 166] on p "Button" at bounding box center [186, 167] width 21 height 8
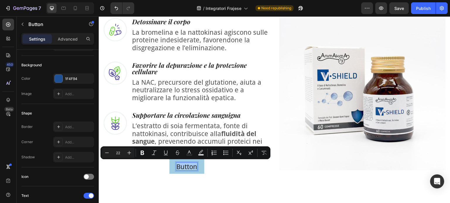
click at [184, 166] on p "Button" at bounding box center [186, 167] width 21 height 8
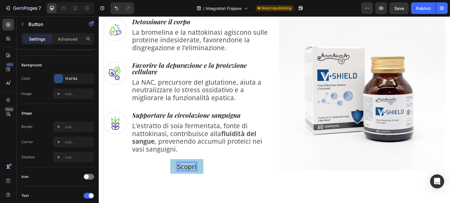
click at [170, 159] on button "Scopri" at bounding box center [186, 166] width 33 height 15
click at [166, 159] on button "Scopri di" at bounding box center [186, 166] width 41 height 15
click at [171, 168] on p "Scopri di più" at bounding box center [186, 167] width 38 height 8
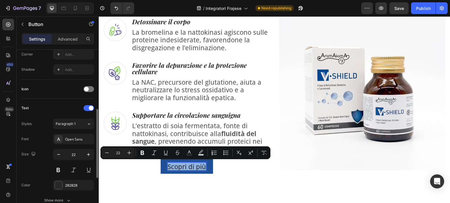
scroll to position [176, 0]
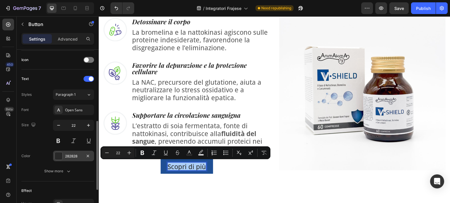
click at [69, 157] on div "282828" at bounding box center [73, 156] width 17 height 5
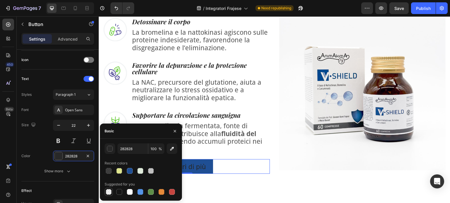
click at [109, 192] on div at bounding box center [109, 192] width 6 height 6
type input "000000"
type input "0"
click at [141, 173] on div at bounding box center [140, 171] width 6 height 6
type input "DFEBDB"
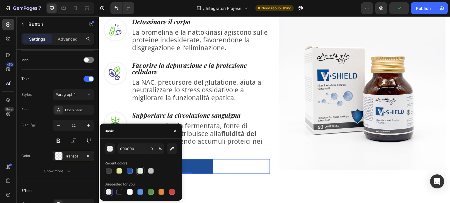
type input "100"
click at [150, 173] on div at bounding box center [151, 171] width 6 height 6
type input "121212"
type input "20"
click at [130, 194] on div at bounding box center [130, 192] width 6 height 6
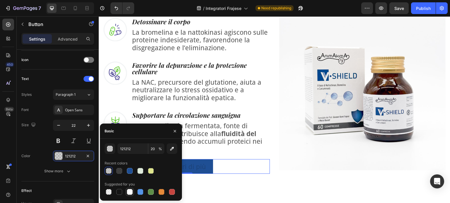
type input "FFFFFF"
type input "100"
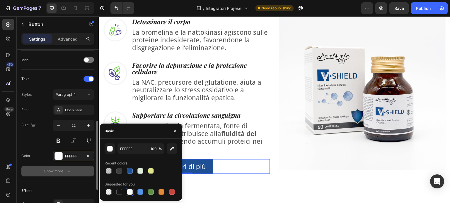
click at [61, 167] on button "Show more" at bounding box center [57, 171] width 73 height 11
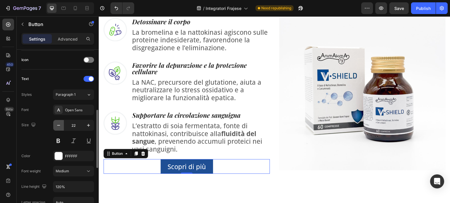
click at [58, 121] on button "button" at bounding box center [58, 125] width 11 height 11
type input "20"
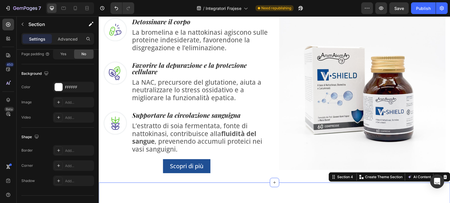
scroll to position [0, 0]
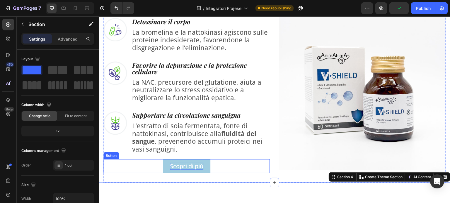
click at [185, 166] on p "Scopri di più" at bounding box center [186, 166] width 33 height 7
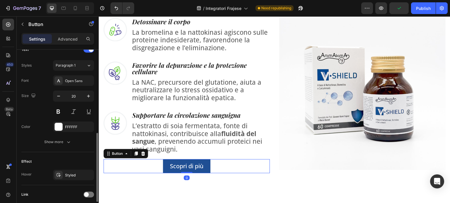
scroll to position [248, 0]
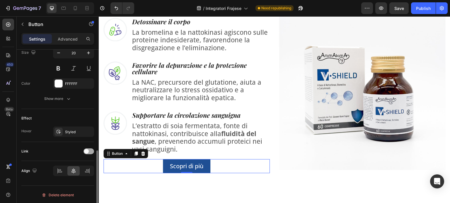
click at [85, 153] on div at bounding box center [88, 152] width 11 height 6
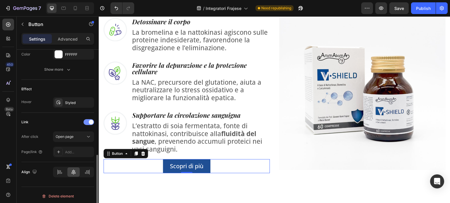
scroll to position [279, 0]
click at [69, 151] on div "Add..." at bounding box center [79, 151] width 28 height 5
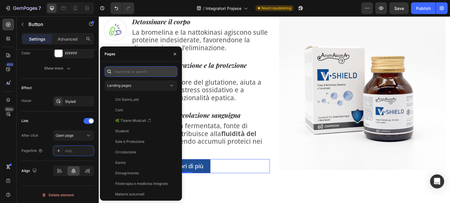
click at [143, 70] on input "text" at bounding box center [140, 71] width 73 height 11
paste input "[URL][DOMAIN_NAME]"
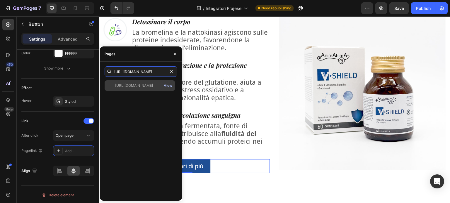
type input "[URL][DOMAIN_NAME]"
click at [167, 86] on div "View" at bounding box center [168, 85] width 8 height 5
click at [149, 88] on div "[URL][DOMAIN_NAME]" at bounding box center [134, 85] width 38 height 5
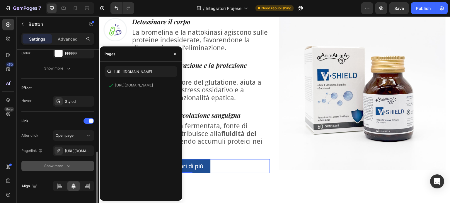
click at [78, 164] on button "Show more" at bounding box center [57, 166] width 73 height 11
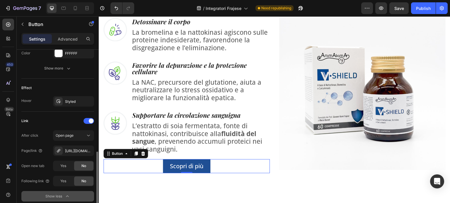
scroll to position [308, 0]
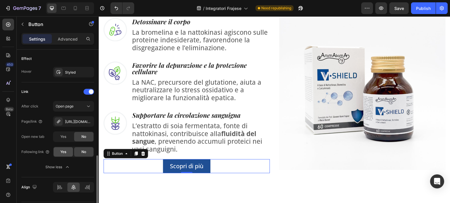
click at [66, 147] on div "Yes" at bounding box center [63, 151] width 19 height 9
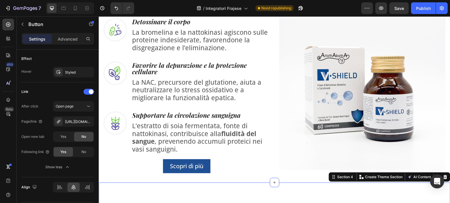
scroll to position [0, 0]
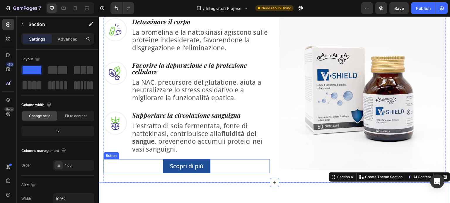
click at [232, 170] on div "Scopri di più Button" at bounding box center [186, 166] width 166 height 14
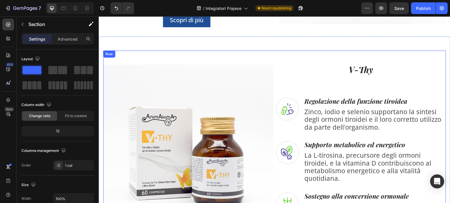
scroll to position [258, 0]
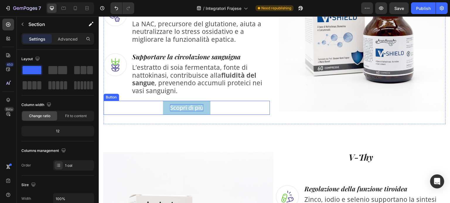
click at [195, 109] on p "Scopri di più" at bounding box center [186, 107] width 33 height 7
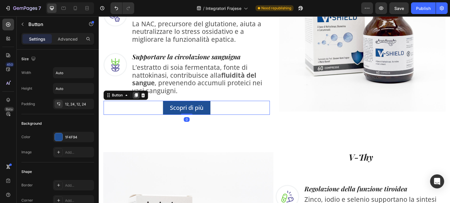
click at [135, 95] on icon at bounding box center [135, 95] width 3 height 4
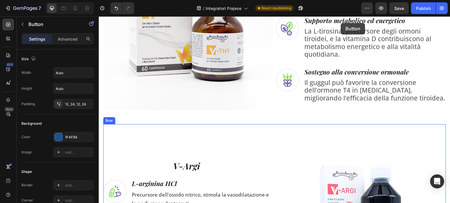
scroll to position [458, 0]
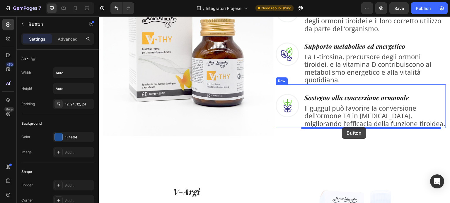
drag, startPoint x: 199, startPoint y: 121, endPoint x: 342, endPoint y: 128, distance: 142.7
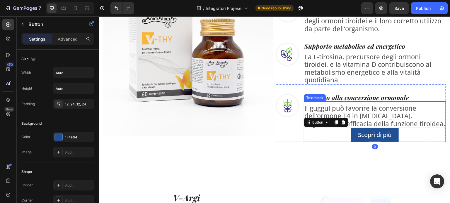
click at [366, 121] on p "Il guggul può favorire la conversione dell’ormone T4 in [MEDICAL_DATA], miglior…" at bounding box center [374, 115] width 141 height 23
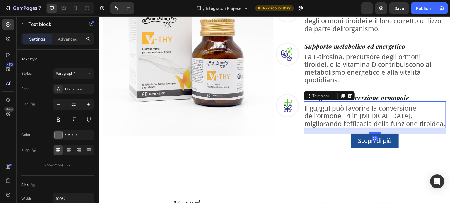
drag, startPoint x: 373, startPoint y: 127, endPoint x: 377, endPoint y: 133, distance: 6.8
click at [377, 133] on div at bounding box center [375, 133] width 12 height 2
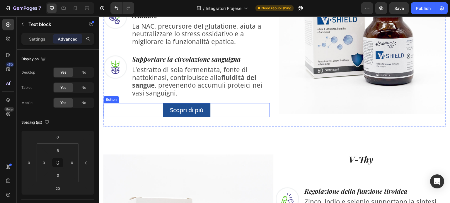
scroll to position [253, 0]
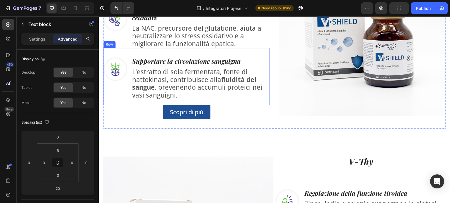
click at [200, 102] on div "Supportare la circolazione sanguigna Heading L’estratto di soia fermentata, fon…" at bounding box center [200, 81] width 138 height 48
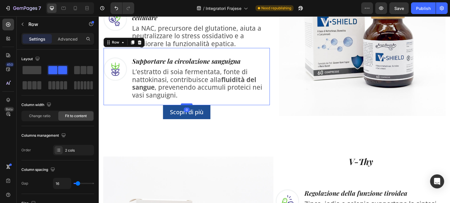
click at [185, 104] on div at bounding box center [187, 105] width 12 height 2
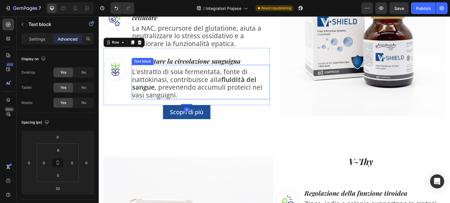
click at [178, 93] on p "L’estratto di soia fermentata, fonte di nattokinasi, contribuisce alla fluidità…" at bounding box center [200, 83] width 137 height 31
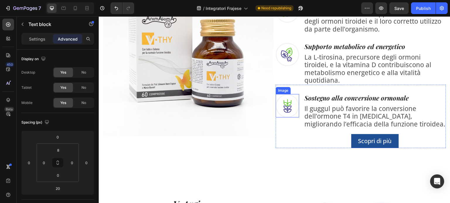
scroll to position [458, 0]
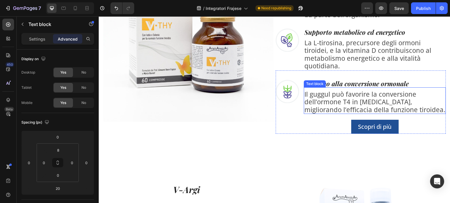
click at [368, 107] on p "Il guggul può favorire la conversione dell’ormone T4 in [MEDICAL_DATA], miglior…" at bounding box center [374, 101] width 141 height 23
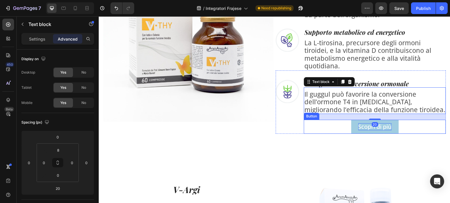
click at [358, 126] on p "Scopri di più" at bounding box center [374, 127] width 33 height 7
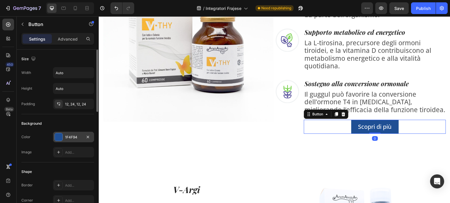
click at [68, 136] on div "1F4F94" at bounding box center [73, 137] width 17 height 5
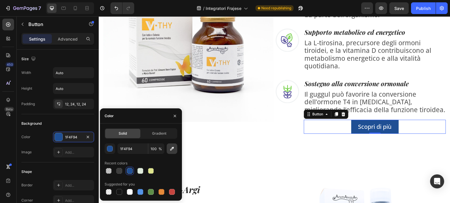
click at [171, 147] on icon "button" at bounding box center [172, 149] width 6 height 6
type input "EFB145"
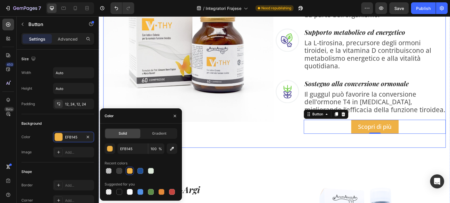
click at [262, 146] on div "Image V-Thy Heading Image Regolazione della funzione tiroidea Heading Zinco, io…" at bounding box center [274, 43] width 342 height 210
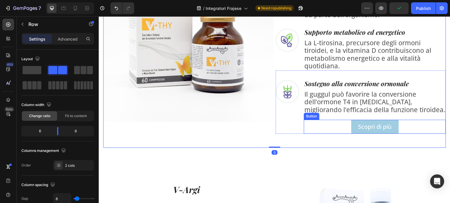
click at [373, 132] on link "Scopri di più" at bounding box center [374, 127] width 47 height 14
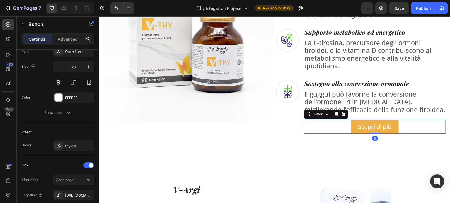
scroll to position [294, 0]
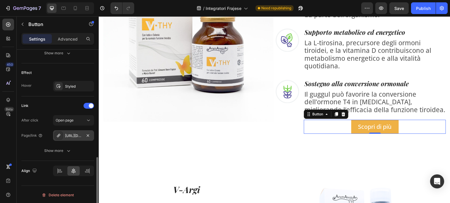
click at [75, 138] on div "[URL][DOMAIN_NAME]" at bounding box center [73, 136] width 41 height 11
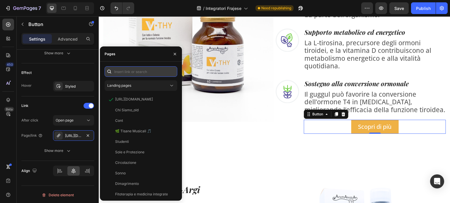
click at [141, 73] on input "text" at bounding box center [140, 71] width 73 height 11
paste input "[URL][DOMAIN_NAME]"
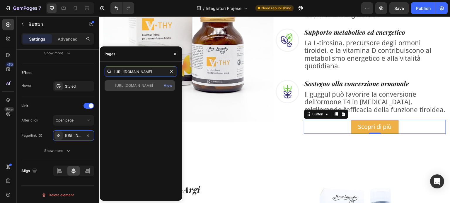
type input "[URL][DOMAIN_NAME]"
click at [140, 88] on div "[URL][DOMAIN_NAME] View" at bounding box center [139, 85] width 70 height 11
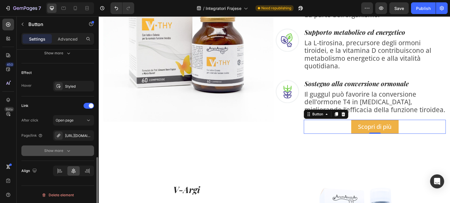
click at [77, 148] on button "Show more" at bounding box center [57, 151] width 73 height 11
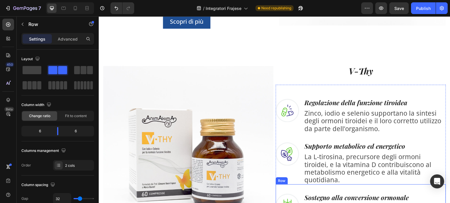
scroll to position [341, 0]
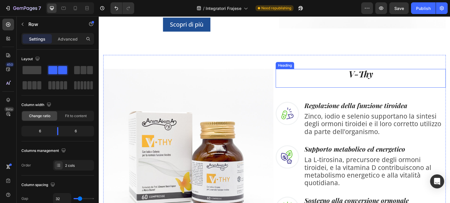
click at [363, 73] on h2 "V-Thy" at bounding box center [360, 74] width 170 height 10
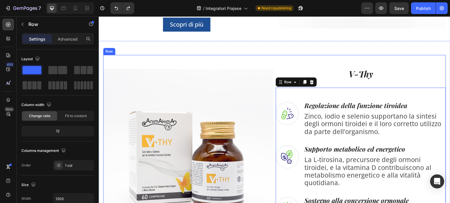
click at [355, 65] on div "Image V-Thy Heading Image Regolazione della funzione tiroidea Heading Zinco, io…" at bounding box center [274, 160] width 342 height 210
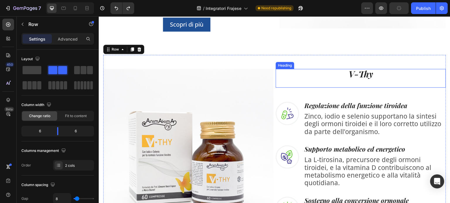
click at [352, 75] on h2 "V-Thy" at bounding box center [360, 74] width 170 height 10
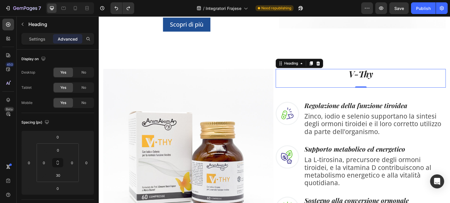
click at [349, 63] on div "Image V-Thy Heading 0 Image Regolazione della funzione tiroidea Heading Zinco, …" at bounding box center [274, 160] width 342 height 210
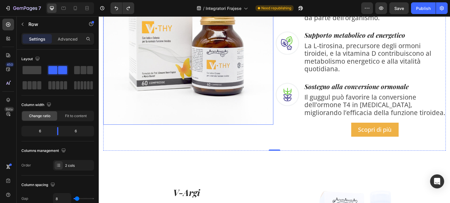
scroll to position [458, 0]
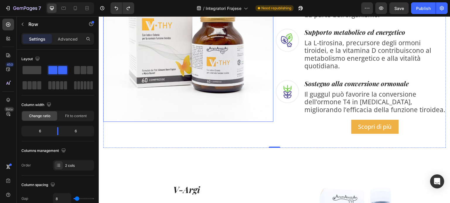
click at [226, 80] on img at bounding box center [188, 37] width 170 height 170
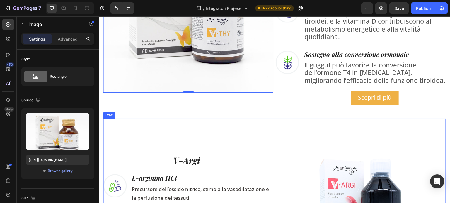
scroll to position [546, 0]
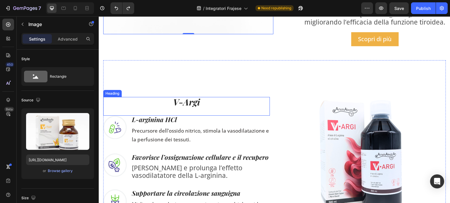
click at [188, 97] on h2 "V-Argi" at bounding box center [186, 102] width 167 height 10
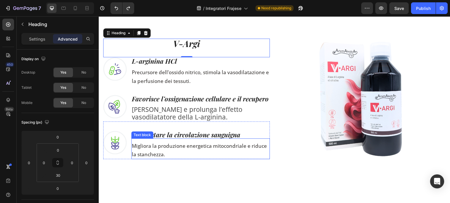
scroll to position [517, 0]
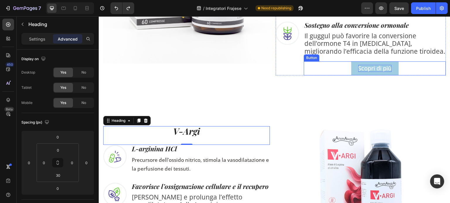
click at [380, 65] on p "Scopri di più" at bounding box center [374, 68] width 33 height 7
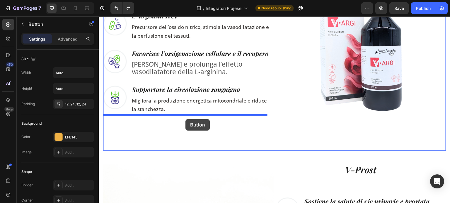
drag, startPoint x: 391, startPoint y: 66, endPoint x: 185, endPoint y: 119, distance: 212.6
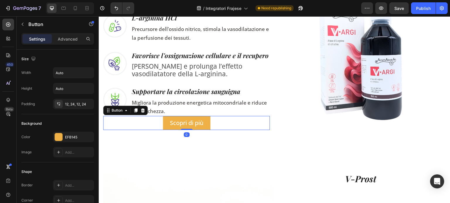
click at [178, 108] on p "Migliora la produzione energetica mitocondriale e riduce la stanchezza." at bounding box center [200, 106] width 137 height 17
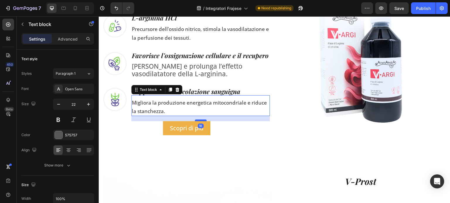
scroll to position [626, 0]
drag, startPoint x: 198, startPoint y: 114, endPoint x: 201, endPoint y: 120, distance: 7.0
click at [201, 120] on div at bounding box center [201, 121] width 12 height 2
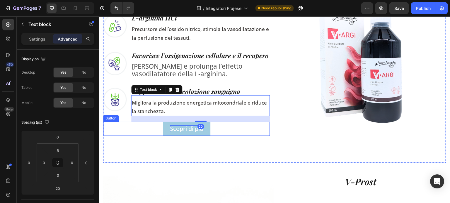
click at [180, 127] on p "Scopri di più" at bounding box center [186, 129] width 33 height 7
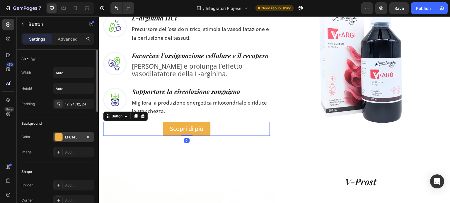
click at [66, 137] on div "EFB145" at bounding box center [73, 137] width 17 height 5
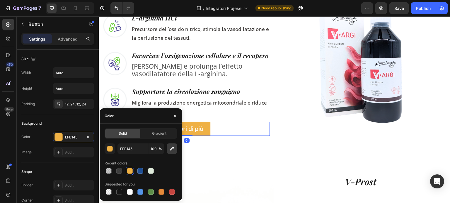
click at [167, 147] on button "button" at bounding box center [172, 149] width 11 height 11
type input "F55065"
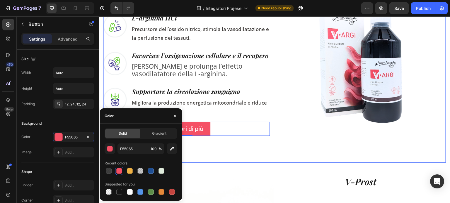
click at [199, 143] on div "V-Argi Heading Image L-arginina HCl Heading Precursore dell’ossido nitrico, sti…" at bounding box center [186, 65] width 167 height 167
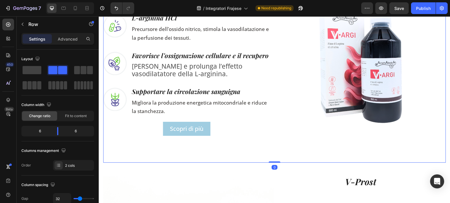
click at [165, 124] on link "Scopri di più" at bounding box center [186, 129] width 47 height 14
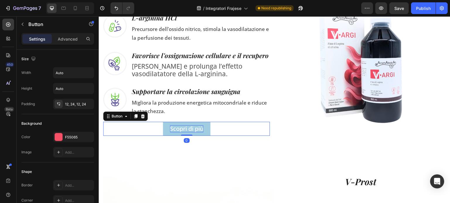
click at [170, 128] on p "Scopri di più" at bounding box center [186, 129] width 33 height 7
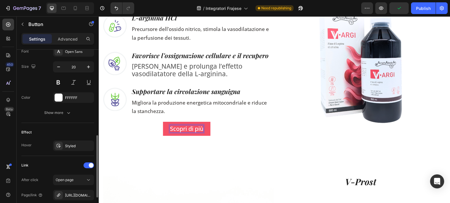
scroll to position [293, 0]
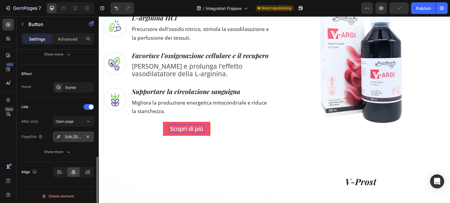
click at [76, 135] on div "[URL][DOMAIN_NAME]" at bounding box center [73, 137] width 17 height 5
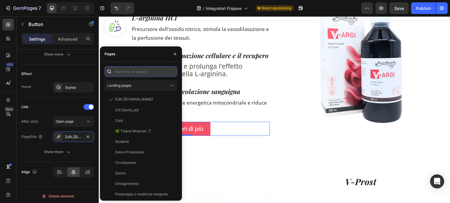
click at [131, 68] on input "text" at bounding box center [140, 71] width 73 height 11
paste input "[URL][DOMAIN_NAME]"
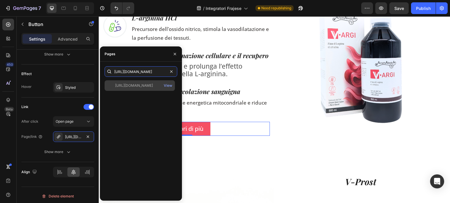
type input "[URL][DOMAIN_NAME]"
click at [145, 89] on div "[URL][DOMAIN_NAME] View" at bounding box center [139, 85] width 70 height 11
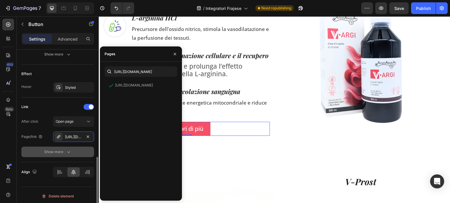
click at [83, 150] on button "Show more" at bounding box center [57, 152] width 73 height 11
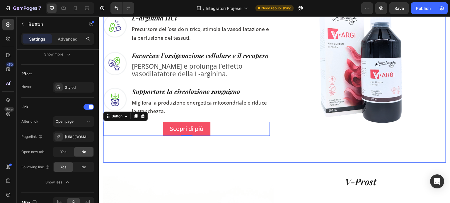
click at [207, 151] on div "V-Argi Heading Image L-arginina HCl Heading Precursore dell’ossido nitrico, sti…" at bounding box center [274, 65] width 342 height 195
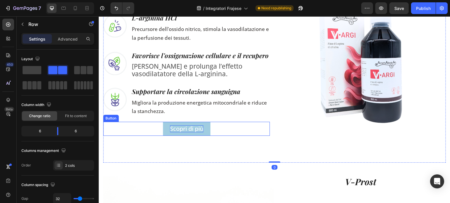
click at [184, 126] on p "Scopri di più" at bounding box center [186, 129] width 33 height 7
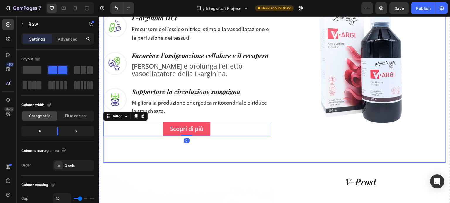
click at [253, 137] on div "V-Argi Heading Image L-arginina HCl Heading Precursore dell’ossido nitrico, sti…" at bounding box center [186, 65] width 167 height 167
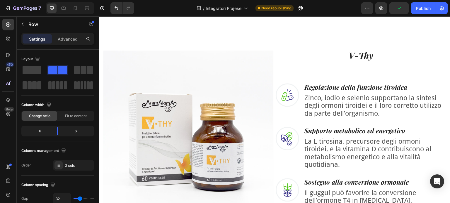
scroll to position [421, 0]
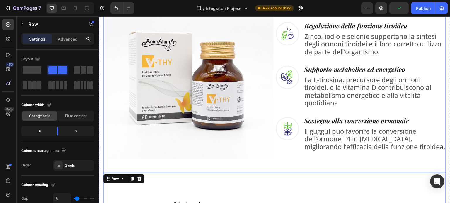
click at [385, 162] on div "Image V-Thy Heading Image Regolazione della funzione tiroidea Heading Zinco, io…" at bounding box center [274, 74] width 342 height 198
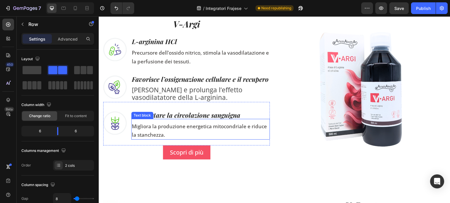
scroll to position [596, 0]
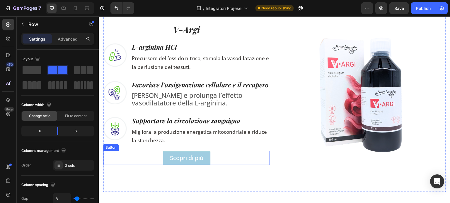
click at [180, 153] on link "Scopri di più" at bounding box center [186, 158] width 47 height 14
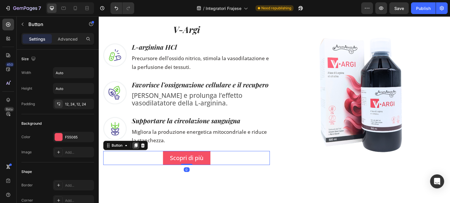
click at [136, 146] on icon at bounding box center [135, 146] width 3 height 4
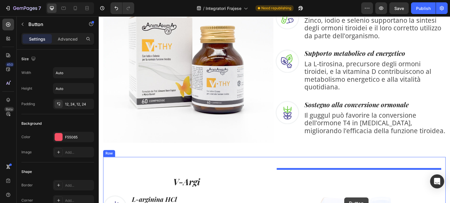
scroll to position [442, 0]
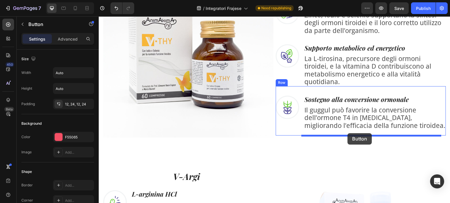
drag, startPoint x: 200, startPoint y: 198, endPoint x: 347, endPoint y: 133, distance: 160.3
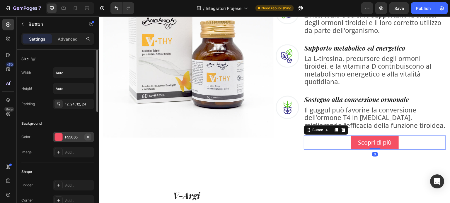
click at [86, 138] on icon "button" at bounding box center [87, 137] width 5 height 5
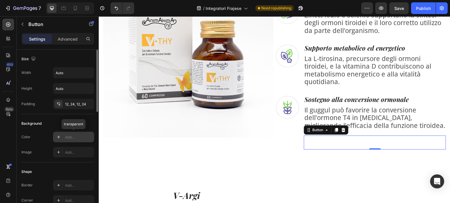
click at [79, 138] on div "Add..." at bounding box center [79, 137] width 28 height 5
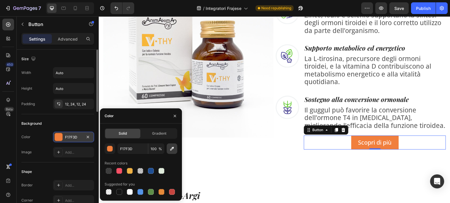
click at [169, 151] on button "button" at bounding box center [172, 149] width 11 height 11
click at [171, 149] on icon "button" at bounding box center [172, 149] width 4 height 4
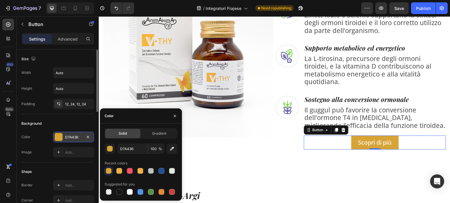
click at [177, 145] on div "Solid Gradient D7A436 100 % Recent colors Suggested for you" at bounding box center [141, 162] width 82 height 68
click at [173, 147] on icon "button" at bounding box center [172, 149] width 6 height 6
type input "F7B735"
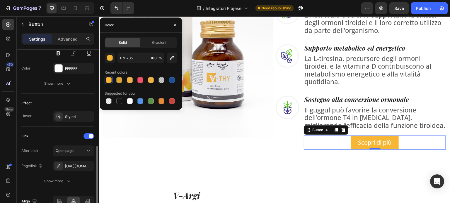
scroll to position [294, 0]
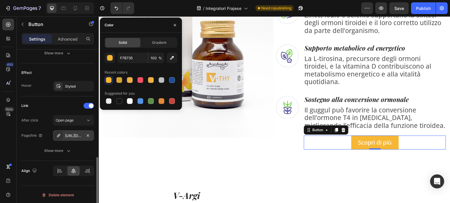
click at [77, 138] on div "[URL][DOMAIN_NAME]" at bounding box center [73, 136] width 41 height 11
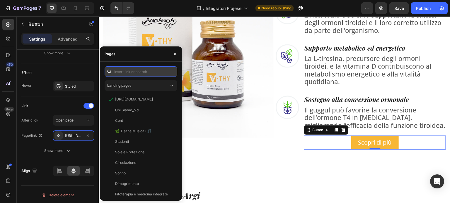
click at [133, 74] on input "text" at bounding box center [140, 71] width 73 height 11
paste input "[URL][DOMAIN_NAME]"
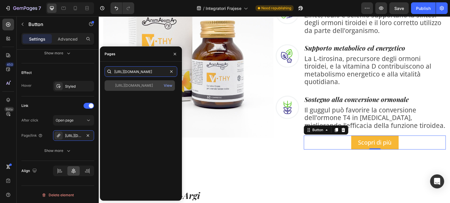
type input "[URL][DOMAIN_NAME]"
click at [140, 83] on div "[URL][DOMAIN_NAME]" at bounding box center [134, 85] width 38 height 5
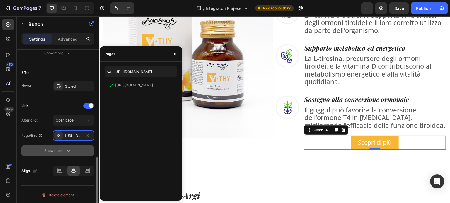
click at [71, 152] on icon "button" at bounding box center [69, 151] width 6 height 6
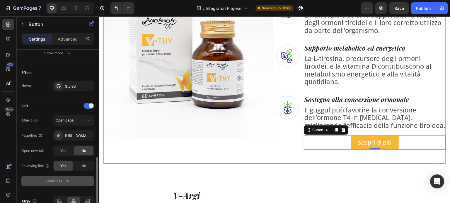
click at [151, 149] on div "Image" at bounding box center [188, 59] width 170 height 182
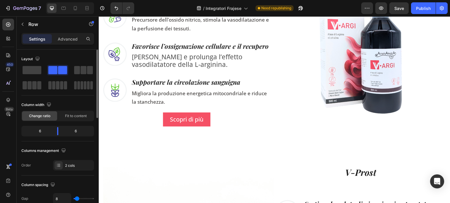
scroll to position [676, 0]
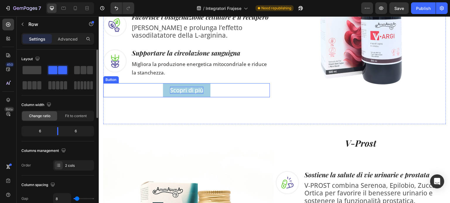
click at [200, 94] on p "Scopri di più" at bounding box center [186, 90] width 33 height 7
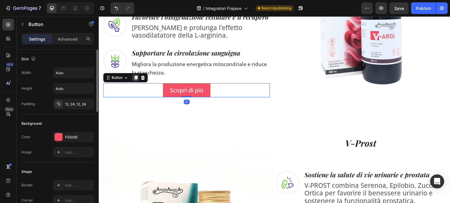
click at [137, 80] on icon at bounding box center [135, 78] width 5 height 5
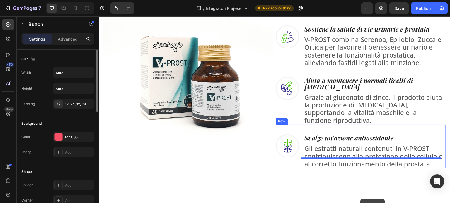
scroll to position [867, 0]
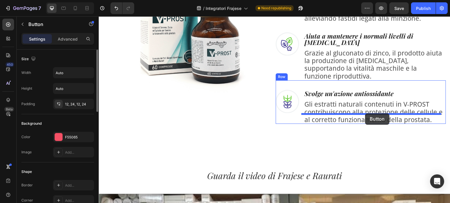
drag, startPoint x: 198, startPoint y: 75, endPoint x: 365, endPoint y: 114, distance: 170.9
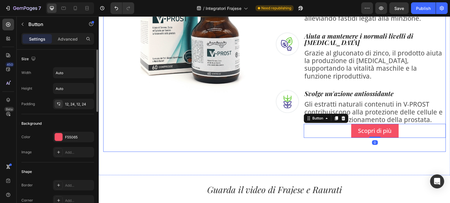
scroll to position [750, 0]
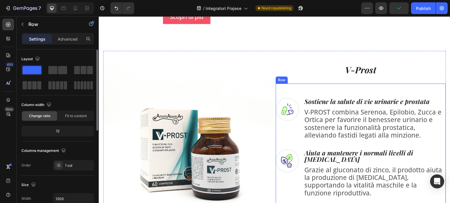
click at [363, 84] on div "Image Sostiene la salute di vie urinarie e prostata Heading V‑PROST combina Ser…" at bounding box center [360, 169] width 170 height 171
click at [363, 76] on div "V-Prost Heading" at bounding box center [360, 74] width 170 height 19
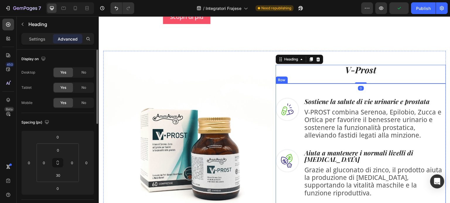
click at [367, 88] on div "Image Sostiene la salute di vie urinarie e prostata Heading V‑PROST combina Ser…" at bounding box center [360, 169] width 170 height 171
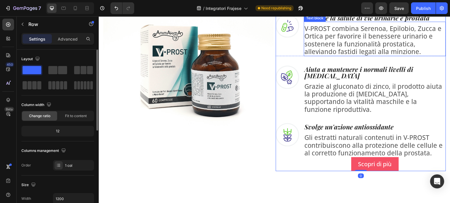
scroll to position [838, 0]
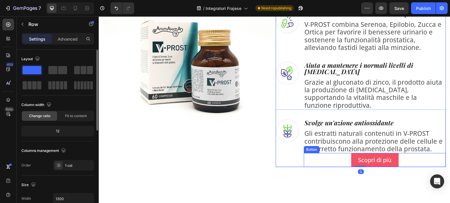
click at [371, 130] on p "Gli estratti naturali contenuti in V‑PROST contribuiscono alla protezione delle…" at bounding box center [374, 141] width 141 height 23
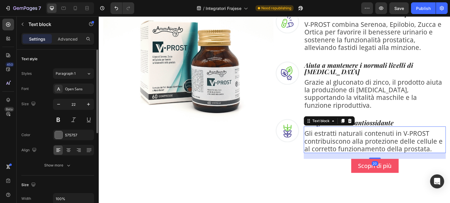
drag, startPoint x: 373, startPoint y: 142, endPoint x: 378, endPoint y: 148, distance: 7.5
click at [378, 153] on div "20" at bounding box center [374, 153] width 142 height 0
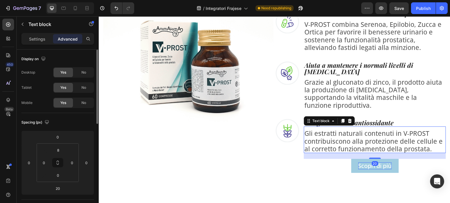
click at [377, 163] on p "Scopri di più" at bounding box center [374, 166] width 33 height 7
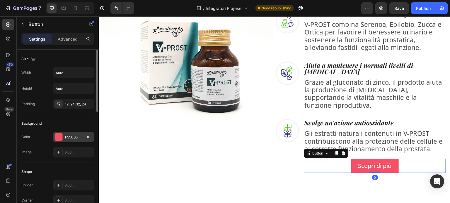
click at [78, 135] on div "F55065" at bounding box center [73, 137] width 17 height 5
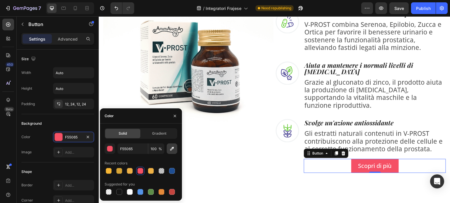
click at [170, 147] on icon "button" at bounding box center [172, 149] width 6 height 6
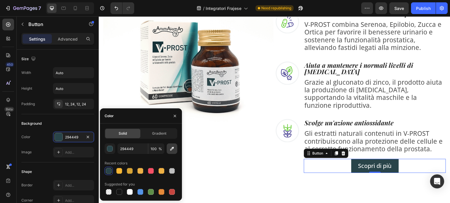
click at [170, 149] on icon "button" at bounding box center [172, 149] width 6 height 6
type input "408A8A"
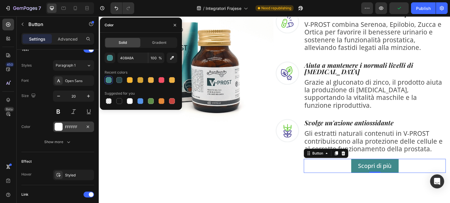
scroll to position [294, 0]
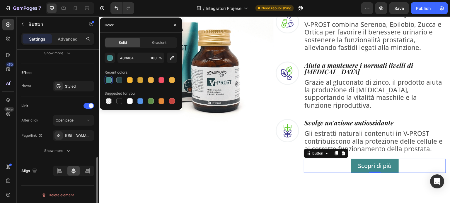
click at [71, 129] on div "After click Open page Page/link [URL][DOMAIN_NAME] Show more" at bounding box center [57, 135] width 73 height 41
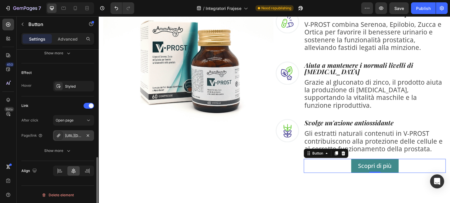
click at [71, 138] on div "[URL][DOMAIN_NAME]" at bounding box center [73, 136] width 41 height 11
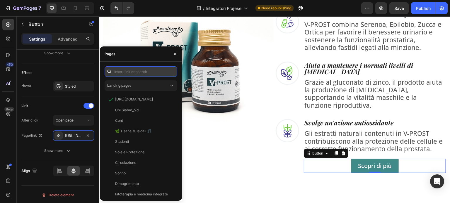
click at [153, 76] on input "text" at bounding box center [140, 71] width 73 height 11
paste input "[URL][DOMAIN_NAME]"
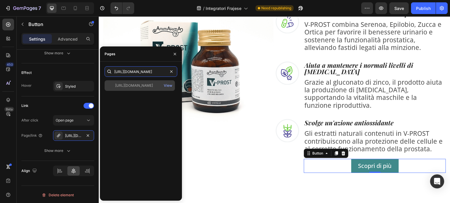
type input "[URL][DOMAIN_NAME]"
click at [146, 90] on div "[URL][DOMAIN_NAME] View" at bounding box center [139, 85] width 70 height 11
click at [164, 86] on div "View" at bounding box center [168, 85] width 8 height 5
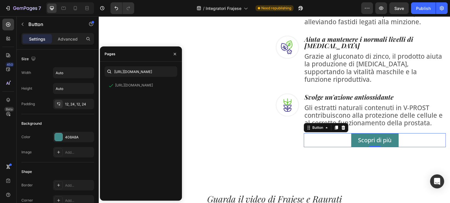
scroll to position [294, 0]
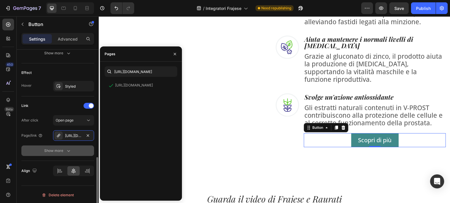
click at [77, 146] on button "Show more" at bounding box center [57, 151] width 73 height 11
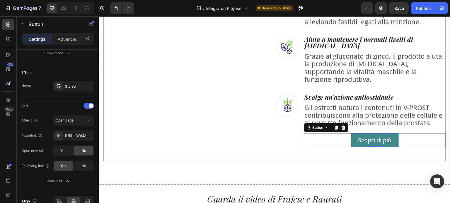
click at [171, 145] on div "Image" at bounding box center [188, 49] width 170 height 196
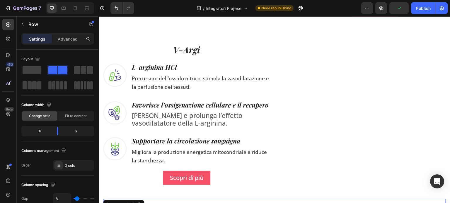
scroll to position [691, 0]
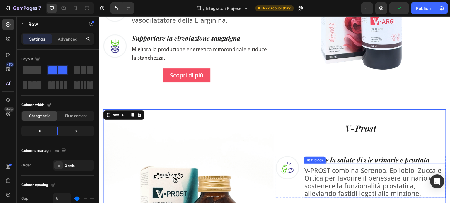
click at [331, 164] on div "V‑PROST combina Serenoa, Epilobio, Zucca e Ortica per favorire il benessere uri…" at bounding box center [374, 181] width 142 height 35
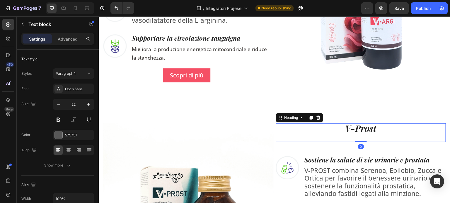
click at [351, 136] on div "V-Prost Heading 0" at bounding box center [360, 133] width 170 height 19
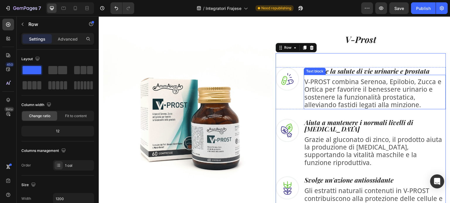
scroll to position [779, 0]
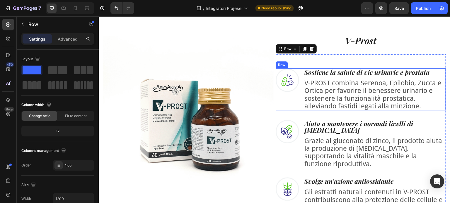
click at [298, 89] on div "Image Sostiene la salute di vie urinarie e prostata Heading V‑PROST combina Ser…" at bounding box center [360, 89] width 170 height 42
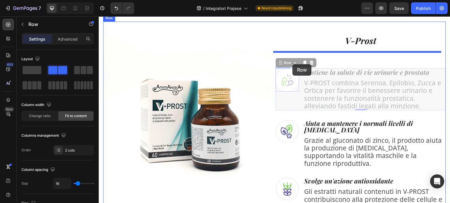
drag, startPoint x: 287, startPoint y: 93, endPoint x: 292, endPoint y: 64, distance: 29.3
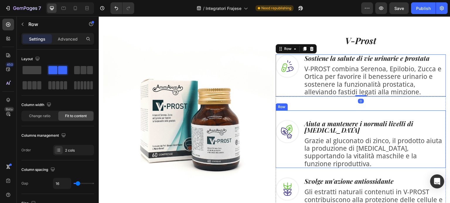
click at [345, 111] on div "Image Aiuta a mantenere i normali livelli di testosterone Heading Grazie al glu…" at bounding box center [360, 140] width 170 height 58
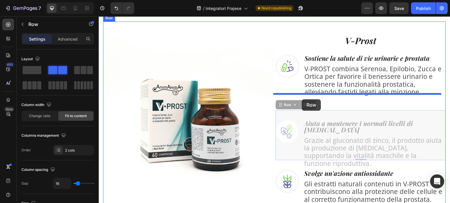
drag, startPoint x: 303, startPoint y: 112, endPoint x: 302, endPoint y: 100, distance: 12.9
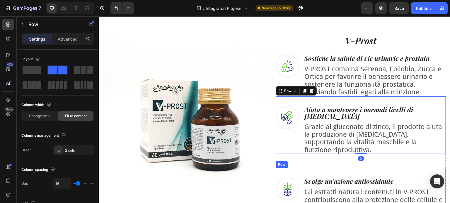
click at [292, 168] on div "Image Svolge un'azione antiossidante Heading Gli estratti naturali contenuti in…" at bounding box center [360, 200] width 170 height 64
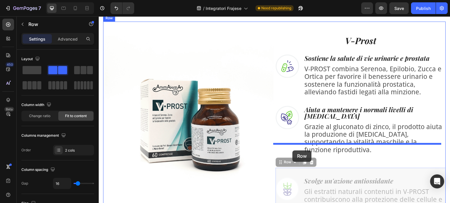
drag, startPoint x: 292, startPoint y: 160, endPoint x: 292, endPoint y: 150, distance: 9.7
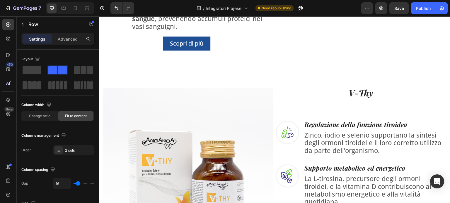
scroll to position [311, 0]
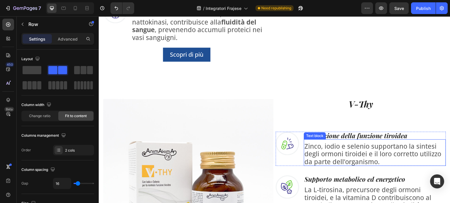
click at [312, 140] on div "Zinco, iodio e selenio supportano la sintesi degli ormoni tiroidei e il loro co…" at bounding box center [374, 153] width 142 height 27
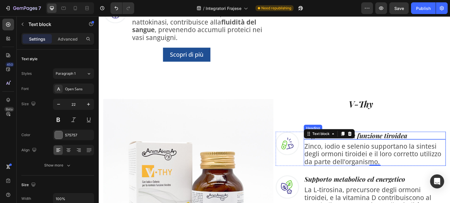
click at [430, 134] on h3 "Regolazione della funzione tiroidea" at bounding box center [374, 136] width 142 height 8
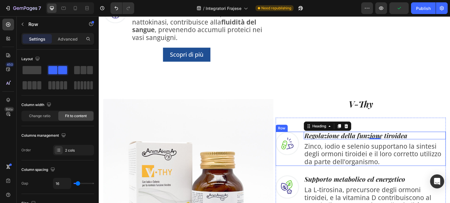
click at [287, 159] on div "Image" at bounding box center [286, 149] width 23 height 34
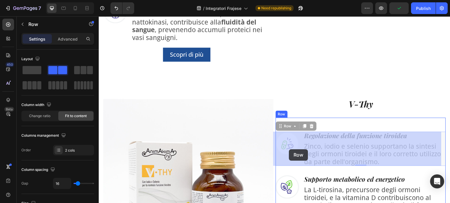
drag, startPoint x: 290, startPoint y: 164, endPoint x: 289, endPoint y: 148, distance: 15.8
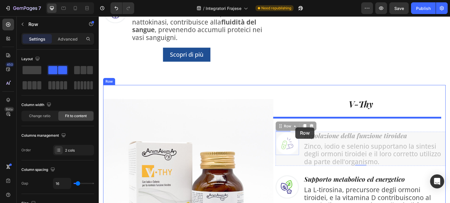
drag, startPoint x: 289, startPoint y: 159, endPoint x: 295, endPoint y: 128, distance: 32.5
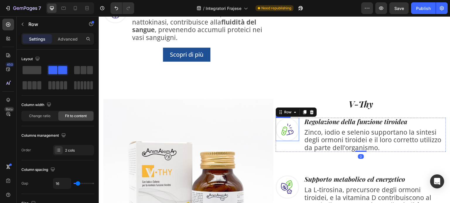
scroll to position [369, 0]
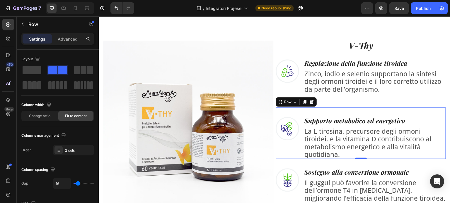
click at [296, 154] on div "Image" at bounding box center [286, 138] width 23 height 42
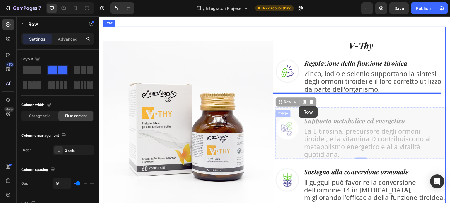
drag, startPoint x: 292, startPoint y: 150, endPoint x: 299, endPoint y: 107, distance: 43.8
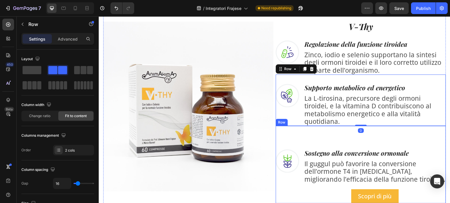
scroll to position [399, 0]
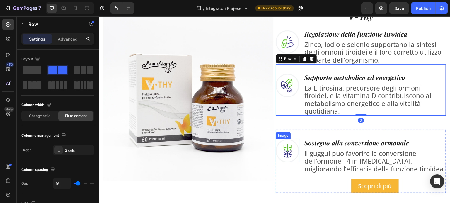
click at [293, 166] on div "Image" at bounding box center [286, 166] width 23 height 54
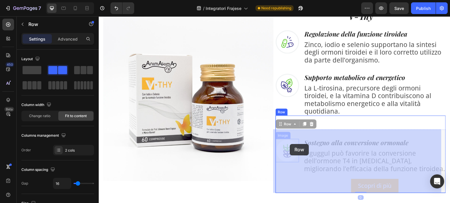
drag, startPoint x: 289, startPoint y: 168, endPoint x: 291, endPoint y: 141, distance: 26.7
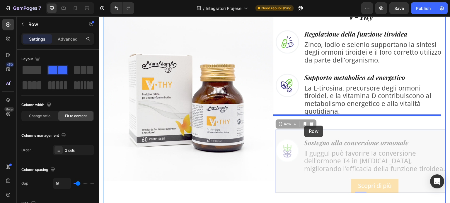
drag, startPoint x: 298, startPoint y: 182, endPoint x: 305, endPoint y: 126, distance: 56.3
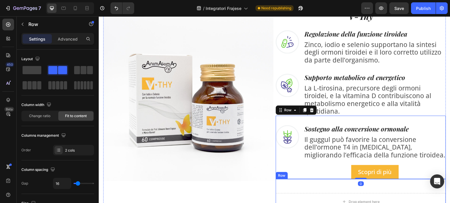
click at [265, 184] on div "Image" at bounding box center [188, 111] width 170 height 200
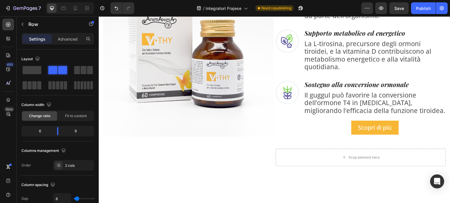
scroll to position [516, 0]
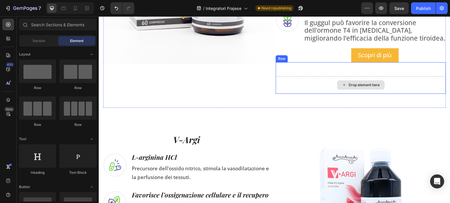
click at [366, 87] on div "Drop element here" at bounding box center [364, 85] width 31 height 5
click at [310, 89] on div "Drop element here" at bounding box center [360, 85] width 170 height 18
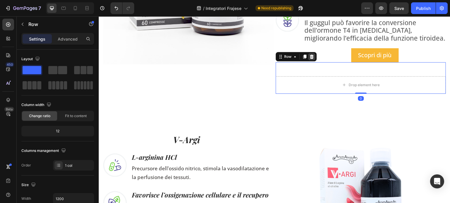
click at [310, 57] on icon at bounding box center [311, 56] width 5 height 5
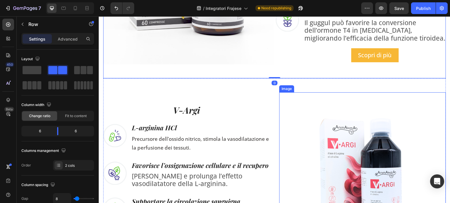
click at [309, 92] on img at bounding box center [362, 175] width 167 height 167
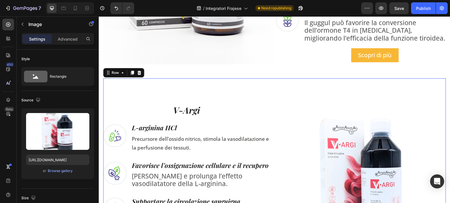
click at [274, 86] on div "V-Argi Heading Image L-arginina HCl Heading Precursore dell’ossido nitrico, sti…" at bounding box center [274, 175] width 342 height 195
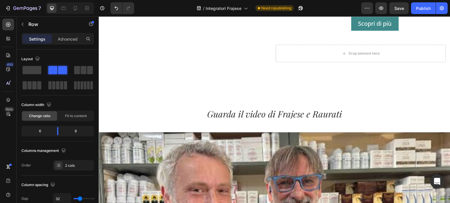
scroll to position [955, 0]
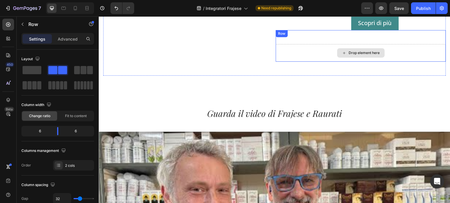
click at [354, 47] on div "Drop element here" at bounding box center [360, 53] width 170 height 18
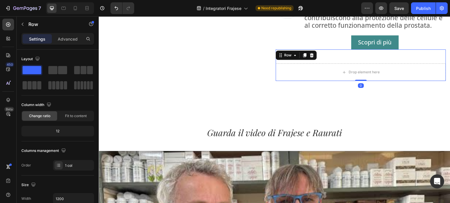
scroll to position [925, 0]
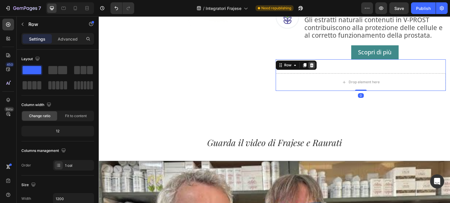
click at [310, 63] on icon at bounding box center [312, 65] width 4 height 4
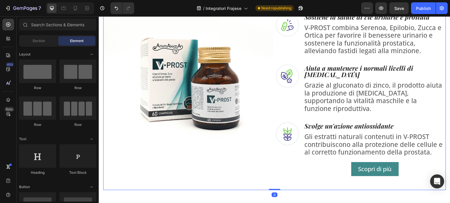
click at [322, 171] on div "Image V-Prost Heading Image Sostiene la salute di vie urinarie e prostata Headi…" at bounding box center [274, 85] width 342 height 210
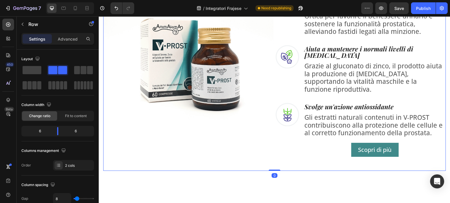
scroll to position [838, 0]
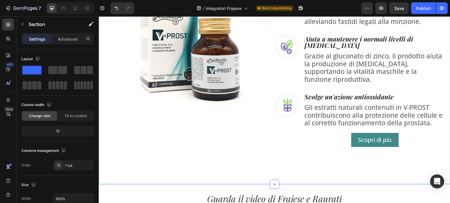
click at [293, 145] on div "Image V-Prost Heading Image Sostiene la salute di vie urinarie e prostata Headi…" at bounding box center [274, 56] width 342 height 210
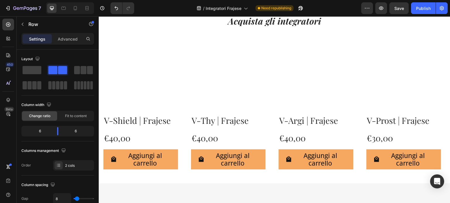
scroll to position [1247, 0]
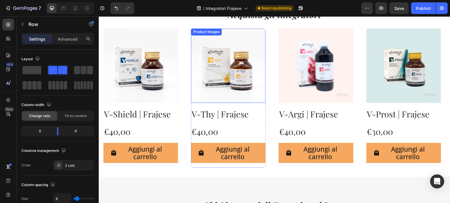
click at [231, 84] on img at bounding box center [228, 65] width 75 height 75
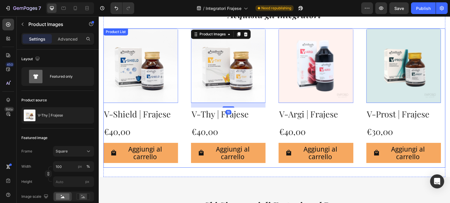
click at [270, 89] on div "Product Images 0 V-Shield | Frajese Product Title €40,00 Product Price Product …" at bounding box center [274, 98] width 342 height 140
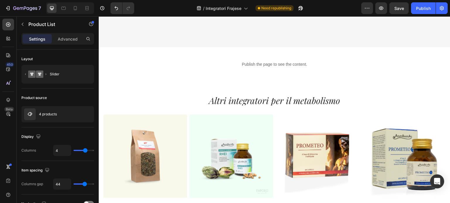
scroll to position [1803, 0]
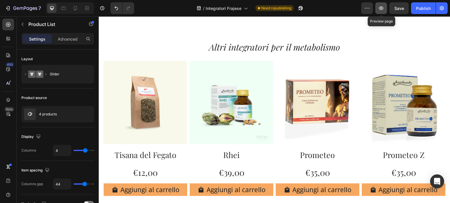
click at [378, 9] on button "button" at bounding box center [381, 8] width 12 height 12
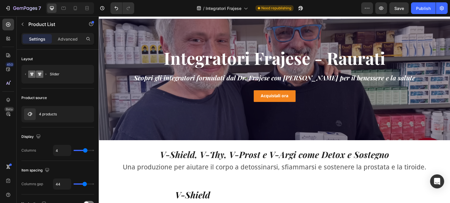
scroll to position [0, 0]
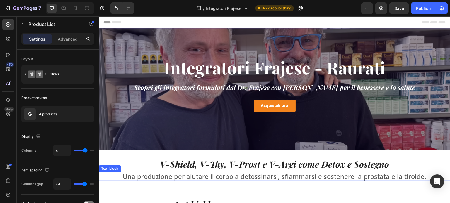
click at [259, 176] on p "Una produzione per aiutare il corpo a detossinarsi, sfiammarsi e sostenere la p…" at bounding box center [274, 177] width 350 height 8
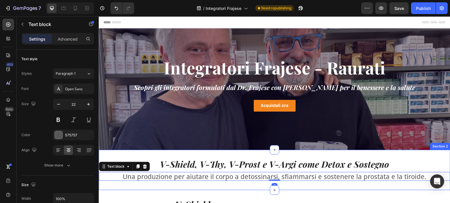
click at [259, 170] on div "V-Shield, V-Thy, V-Prost e V-Argi come Detox e Sostegno Heading Una produzione …" at bounding box center [274, 170] width 351 height 22
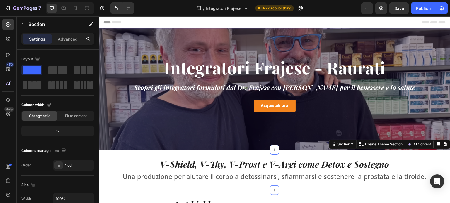
click at [259, 169] on h2 "V-Shield, V-Thy, V-Prost e V-Argi come Detox e Sostegno" at bounding box center [274, 164] width 351 height 10
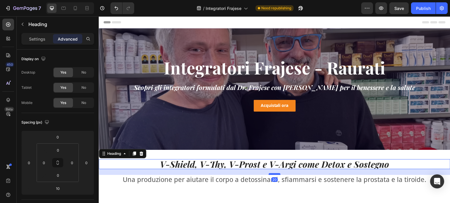
drag, startPoint x: 267, startPoint y: 171, endPoint x: 270, endPoint y: 174, distance: 3.7
click at [270, 174] on div at bounding box center [274, 175] width 12 height 2
type input "20"
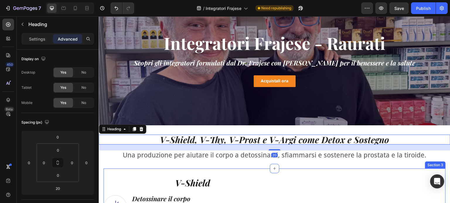
scroll to position [25, 0]
click at [265, 168] on div "V-Shield, V-Thy, V-Prost e V-Argi come Detox e Sostegno Heading 20 Una produzio…" at bounding box center [274, 147] width 351 height 43
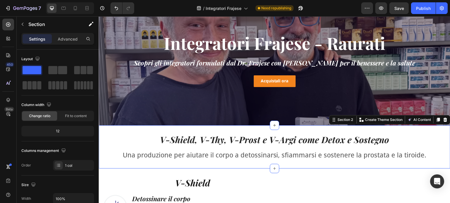
click at [262, 164] on div "V-Shield, V-Thy, V-Prost e V-Argi come Detox e Sostegno Heading Una produzione …" at bounding box center [274, 147] width 351 height 43
click at [304, 129] on div "V-Shield, V-Thy, V-Prost e V-Argi come Detox e Sostegno Heading Una produzione …" at bounding box center [274, 147] width 351 height 43
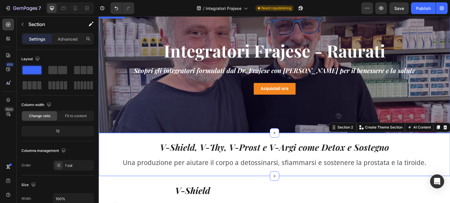
scroll to position [15, 0]
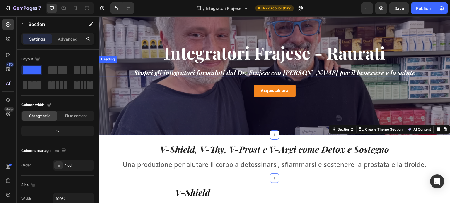
click at [277, 68] on div "Scopri gli integratori formulati dal Dr. Frajese con Marco Raurati per il benes…" at bounding box center [274, 69] width 351 height 13
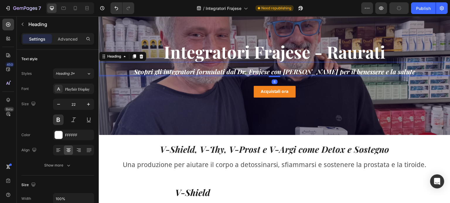
click at [274, 78] on div "Integratori Frajese - Raurati Heading Scopri gli integratori formulati dal Dr. …" at bounding box center [274, 74] width 351 height 64
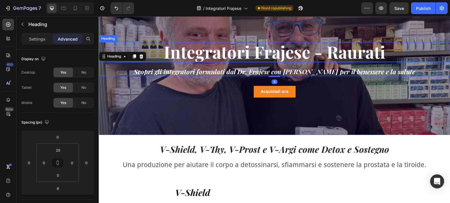
click at [280, 54] on h1 "Integratori Frajese - Raurati" at bounding box center [274, 52] width 351 height 20
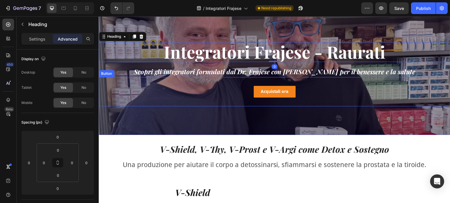
click at [303, 80] on div "Acquistali ora Button" at bounding box center [274, 91] width 351 height 29
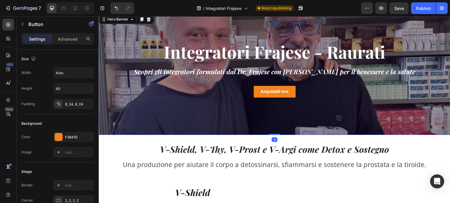
click at [155, 113] on div "Integratori Frajese - Raurati Heading Scopri gli integratori formulati dal Dr. …" at bounding box center [274, 74] width 351 height 83
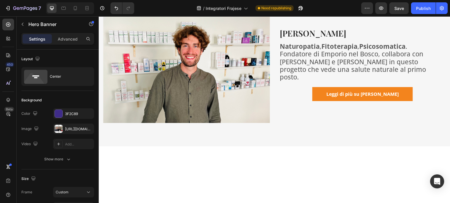
scroll to position [1727, 0]
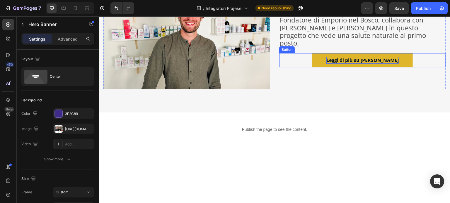
click at [375, 64] on p "Leggi di più su Michele" at bounding box center [362, 60] width 72 height 7
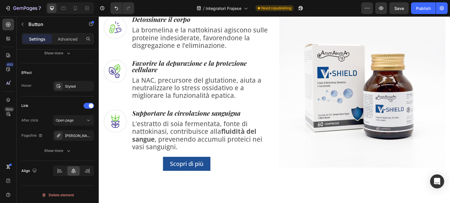
scroll to position [0, 0]
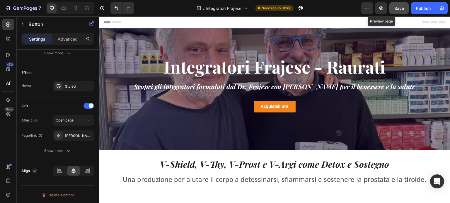
click at [407, 7] on button "Save" at bounding box center [398, 8] width 19 height 12
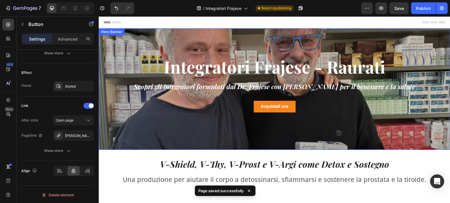
click at [116, 40] on div "Overlay" at bounding box center [274, 89] width 351 height 122
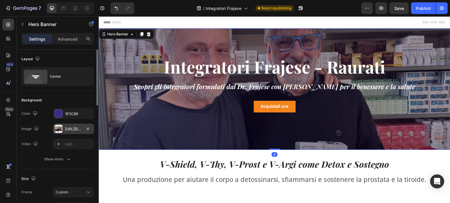
click at [64, 126] on div "https://cdn.shopify.com/s/files/1/0562/4512/5328/files/gempages_509155305033040…" at bounding box center [73, 129] width 41 height 11
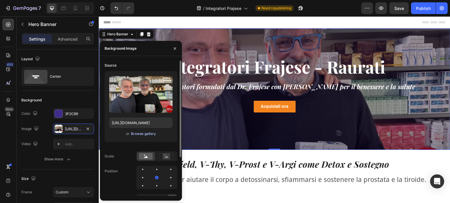
click at [141, 135] on div "Browse gallery" at bounding box center [143, 133] width 25 height 5
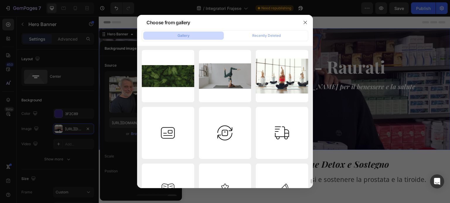
scroll to position [4158, 0]
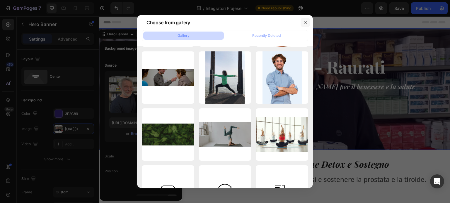
click at [305, 22] on icon "button" at bounding box center [304, 22] width 3 height 3
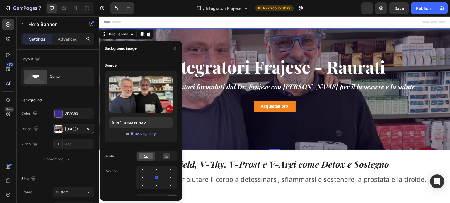
click at [285, 23] on div "Header" at bounding box center [274, 22] width 342 height 12
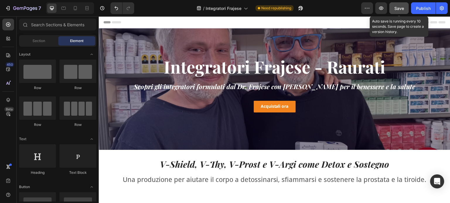
click at [404, 9] on span "Save" at bounding box center [399, 8] width 10 height 5
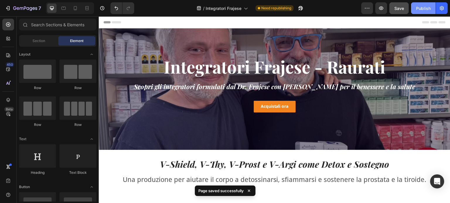
click at [429, 9] on div "Publish" at bounding box center [423, 8] width 15 height 6
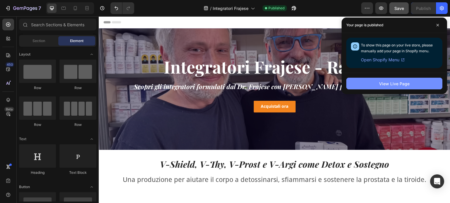
click at [404, 85] on div "View Live Page" at bounding box center [394, 84] width 30 height 6
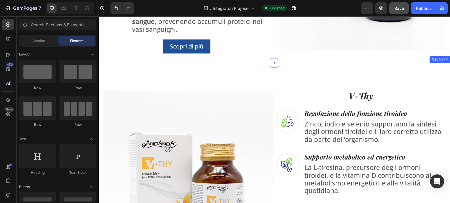
scroll to position [234, 0]
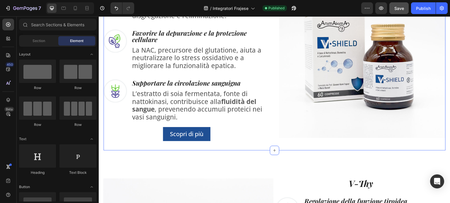
click at [245, 147] on div "V-Shield Heading Image Detossinare il corpo Heading La bromelina e la nattokina…" at bounding box center [274, 54] width 342 height 191
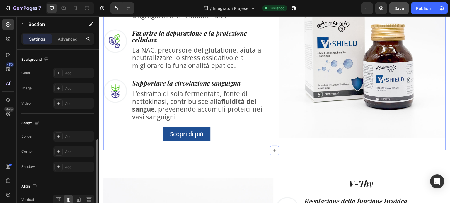
scroll to position [253, 0]
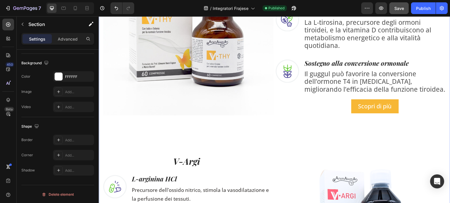
scroll to position [468, 0]
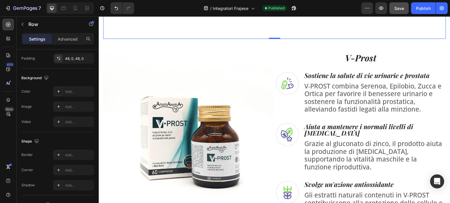
scroll to position [790, 0]
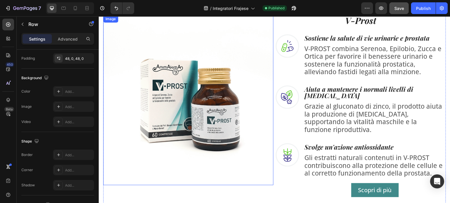
click at [258, 175] on img at bounding box center [188, 101] width 170 height 170
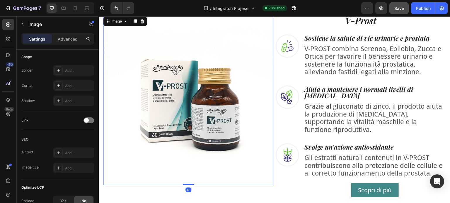
scroll to position [0, 0]
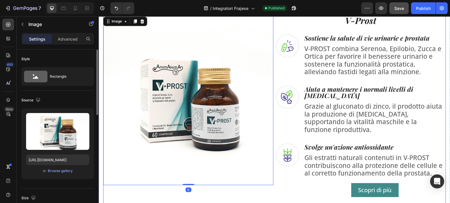
click at [257, 185] on div "Image 0" at bounding box center [188, 107] width 170 height 182
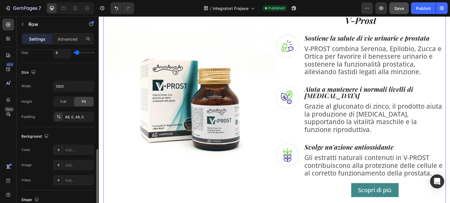
scroll to position [205, 0]
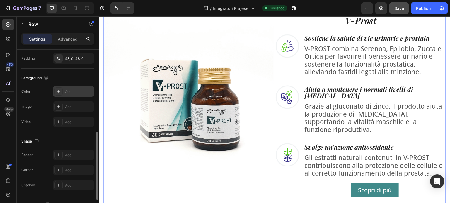
click at [70, 90] on div "Add..." at bounding box center [79, 91] width 28 height 5
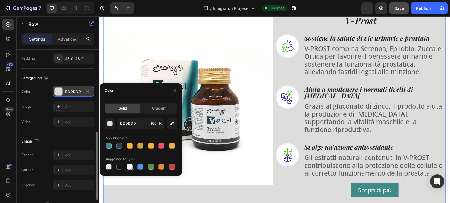
click at [130, 168] on div at bounding box center [130, 167] width 6 height 6
type input "FFFFFF"
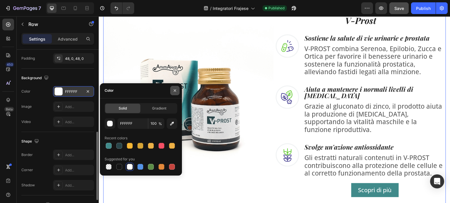
click at [175, 88] on button "button" at bounding box center [174, 90] width 9 height 9
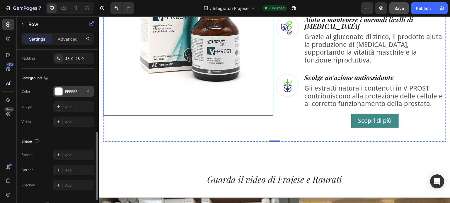
scroll to position [878, 0]
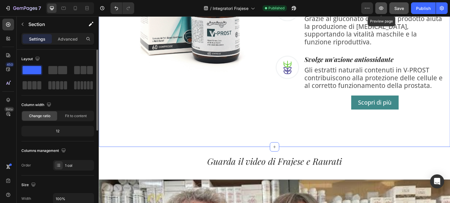
click at [379, 6] on icon "button" at bounding box center [381, 8] width 6 height 6
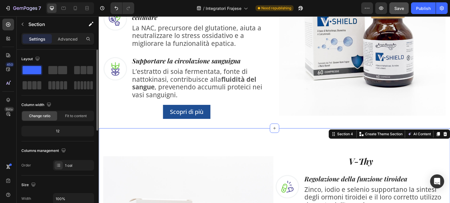
scroll to position [234, 0]
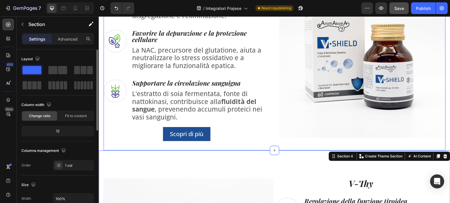
click at [125, 142] on div "V-Shield Heading Image Detossinare il corpo Heading La bromelina e la nattokina…" at bounding box center [274, 54] width 342 height 191
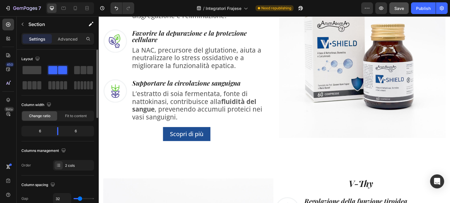
click at [101, 142] on section "V-Shield Heading Image Detossinare il corpo Heading La bromelina e la nattokina…" at bounding box center [274, 54] width 351 height 191
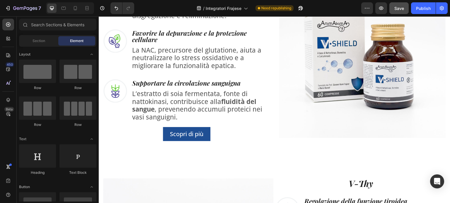
click at [113, 148] on div "V-Shield Heading Image Detossinare il corpo Heading La bromelina e la nattokina…" at bounding box center [274, 54] width 342 height 191
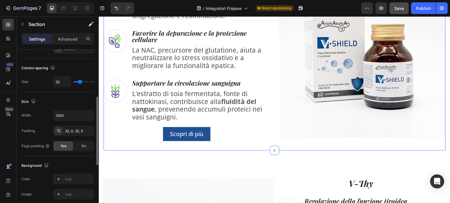
scroll to position [205, 0]
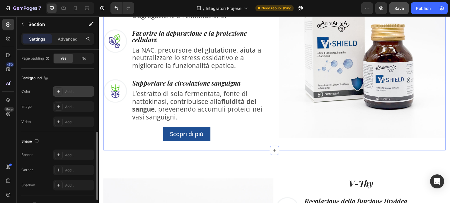
click at [74, 91] on div "Add..." at bounding box center [79, 91] width 28 height 5
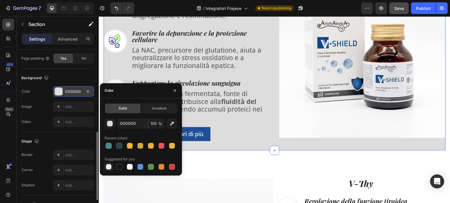
click at [107, 165] on div at bounding box center [109, 167] width 6 height 6
type input "000000"
type input "0"
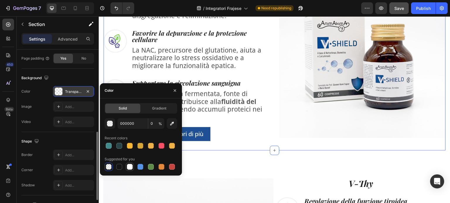
click at [128, 166] on div at bounding box center [130, 167] width 6 height 6
type input "FFFFFF"
type input "100"
click at [108, 124] on div "button" at bounding box center [110, 124] width 6 height 6
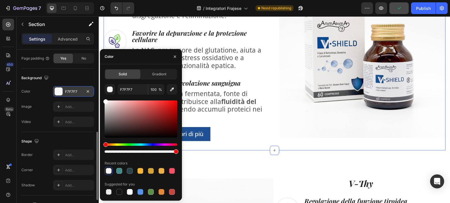
click at [104, 101] on div at bounding box center [105, 102] width 5 height 5
type input "FFF9F9"
click at [107, 100] on div at bounding box center [106, 102] width 5 height 5
click at [123, 91] on input "FFF9F9" at bounding box center [132, 89] width 30 height 11
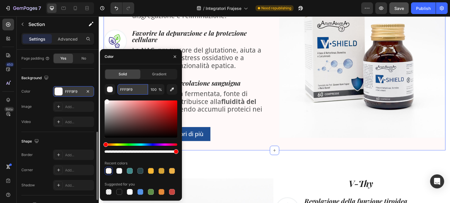
click at [123, 91] on input "FFF9F9" at bounding box center [132, 89] width 30 height 11
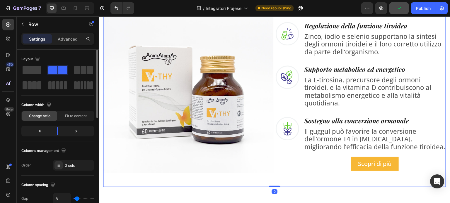
scroll to position [498, 0]
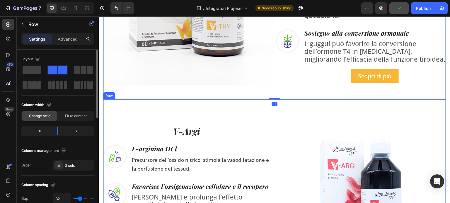
click at [195, 107] on div "V-Argi Heading Image L-arginina HCl Heading Precursore dell’ossido nitrico, sti…" at bounding box center [274, 197] width 342 height 195
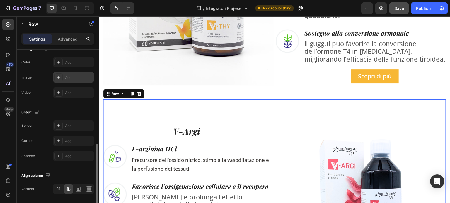
scroll to position [205, 0]
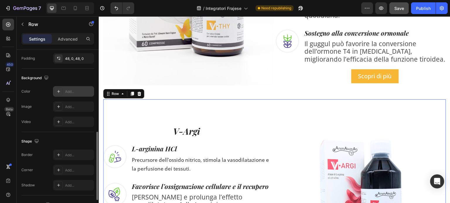
click at [68, 90] on div "Add..." at bounding box center [79, 91] width 28 height 5
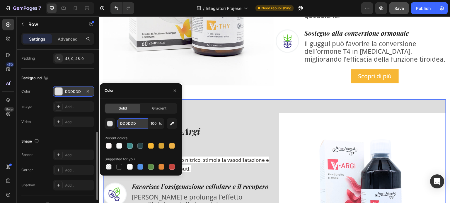
click at [131, 123] on input "DDDDDD" at bounding box center [132, 124] width 30 height 11
paste input "FFF9F9"
type input "FFF9F9"
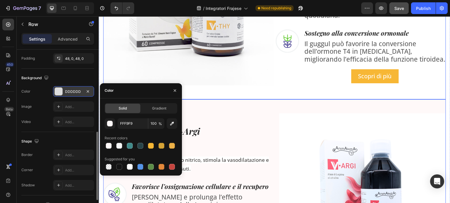
click at [199, 92] on div "Image V-Thy Heading Image Regolazione della funzione tiroidea Heading Zinco, io…" at bounding box center [274, 0] width 342 height 198
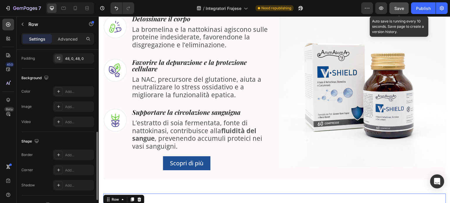
click at [399, 11] on div "Save" at bounding box center [399, 8] width 10 height 6
click at [399, 11] on button "Save" at bounding box center [398, 8] width 19 height 12
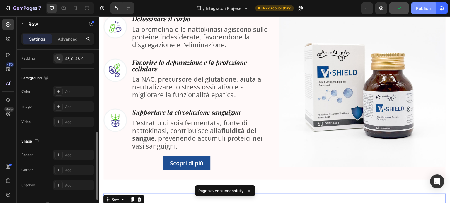
click at [433, 9] on button "Publish" at bounding box center [423, 8] width 25 height 12
click at [381, 10] on icon "button" at bounding box center [381, 8] width 6 height 6
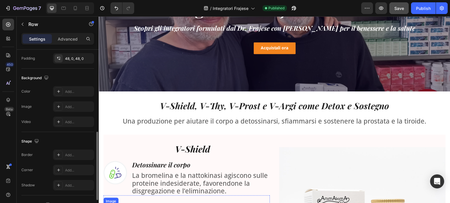
scroll to position [0, 0]
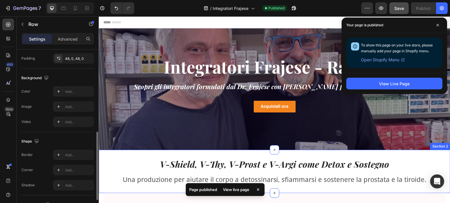
click at [111, 159] on div "V-Shield, V-Thy, V-Prost e V-Argi come Detox e Sostegno Heading Una produzione …" at bounding box center [274, 171] width 351 height 43
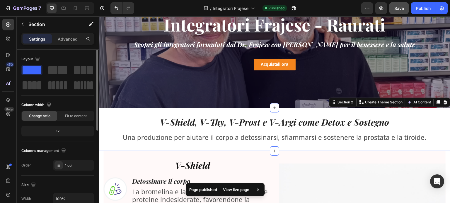
scroll to position [88, 0]
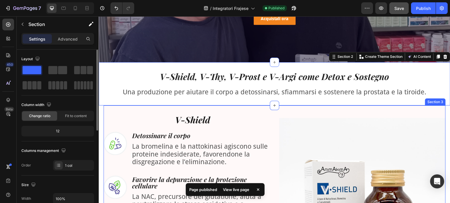
click at [110, 107] on div "V-Shield Heading Image Detossinare il corpo Heading La bromelina e la nattokina…" at bounding box center [274, 201] width 342 height 191
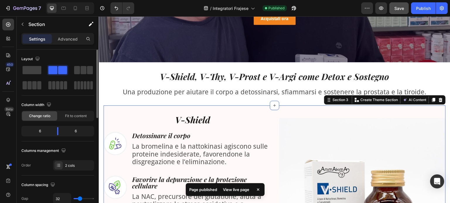
click at [101, 111] on section "V-Shield Heading Image Detossinare il corpo Heading La bromelina e la nattokina…" at bounding box center [274, 201] width 351 height 191
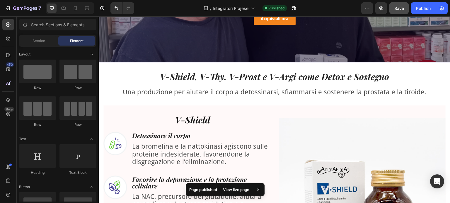
click at [106, 86] on div "Text block" at bounding box center [110, 83] width 23 height 7
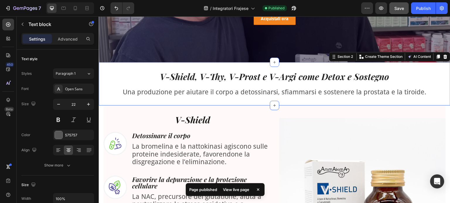
click at [107, 100] on div "V-Shield, V-Thy, V-Prost e V-Argi come Detox e Sostegno Heading Una produzione …" at bounding box center [274, 83] width 351 height 43
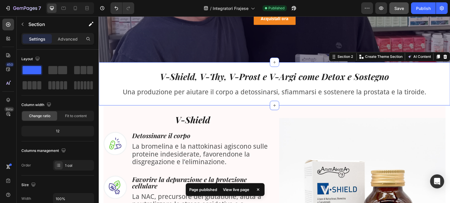
click at [99, 119] on section "V-Shield Heading Image Detossinare il corpo Heading La bromelina e la nattokina…" at bounding box center [274, 201] width 351 height 191
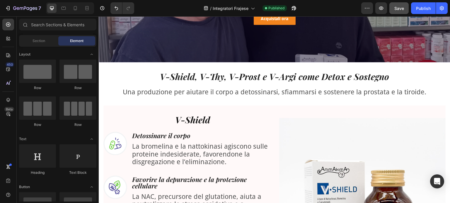
click at [101, 119] on section "V-Shield Heading Image Detossinare il corpo Heading La bromelina e la nattokina…" at bounding box center [274, 201] width 351 height 191
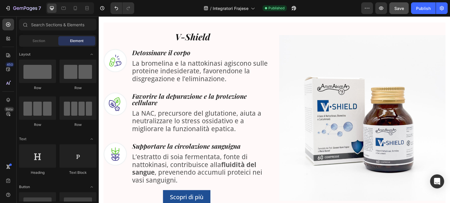
scroll to position [234, 0]
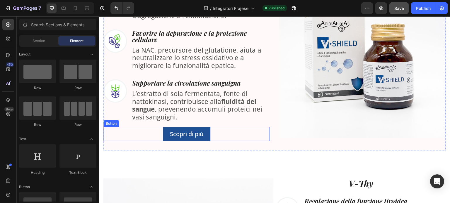
click at [112, 140] on div "Scopri di più Button" at bounding box center [186, 134] width 166 height 14
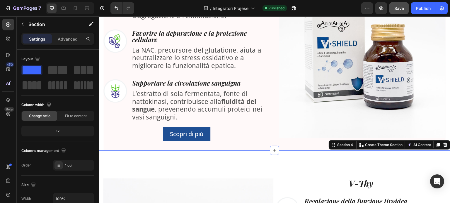
click at [101, 143] on section "V-Shield Heading Image Detossinare il corpo Heading La bromelina e la nattokina…" at bounding box center [274, 54] width 351 height 191
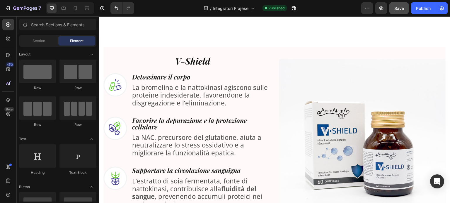
scroll to position [146, 0]
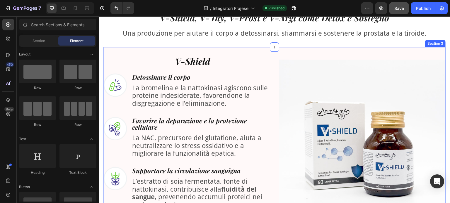
click at [119, 45] on div "V-Shield, V-Thy, V-Prost e V-Argi come Detox e Sostegno Heading Una produzione …" at bounding box center [274, 25] width 351 height 43
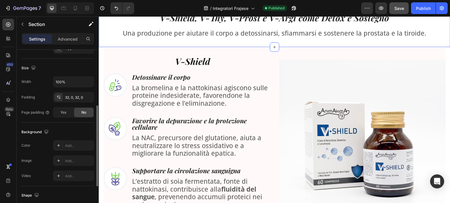
scroll to position [176, 0]
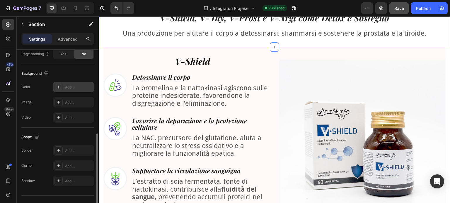
click at [77, 87] on div "Add..." at bounding box center [79, 87] width 28 height 5
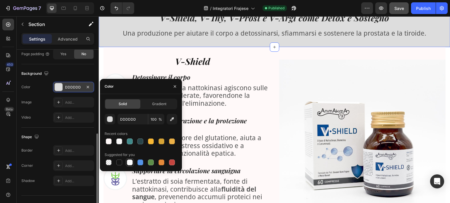
click at [126, 163] on div at bounding box center [129, 162] width 7 height 7
type input "FFFFFF"
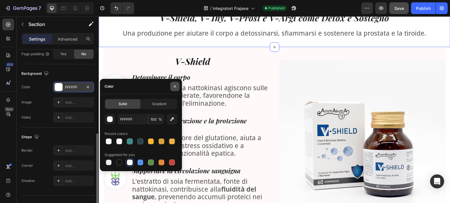
click at [173, 87] on icon "button" at bounding box center [174, 86] width 5 height 5
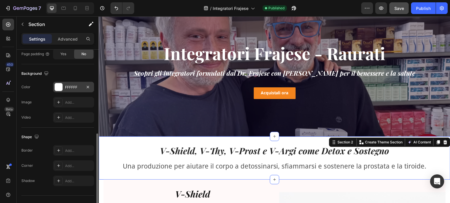
scroll to position [0, 0]
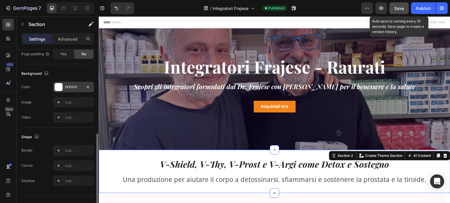
click at [395, 10] on span "Save" at bounding box center [399, 8] width 10 height 5
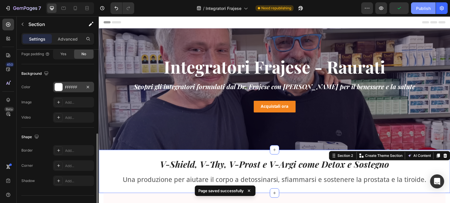
click at [423, 9] on div "Publish" at bounding box center [423, 8] width 15 height 6
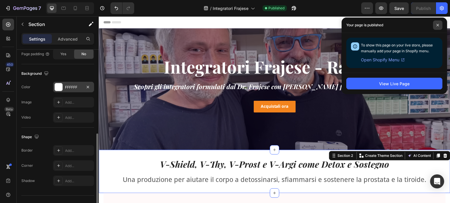
click at [438, 26] on icon at bounding box center [437, 25] width 3 height 3
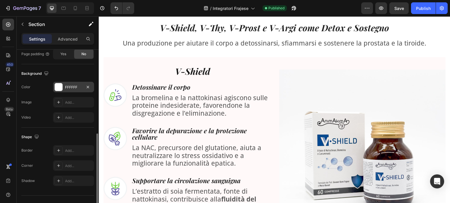
scroll to position [136, 0]
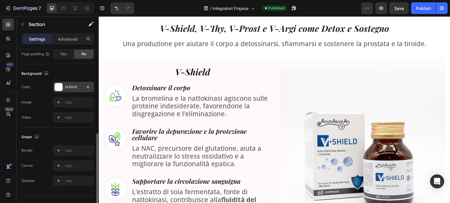
click at [100, 65] on section "V-Shield Heading Image Detossinare il corpo Heading La bromelina e la nattokina…" at bounding box center [274, 153] width 351 height 191
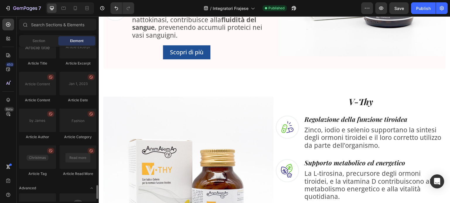
scroll to position [1579, 0]
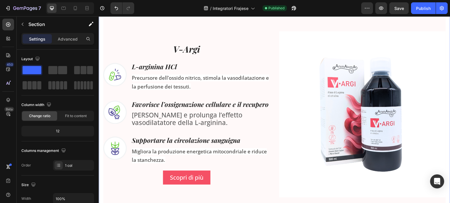
scroll to position [697, 0]
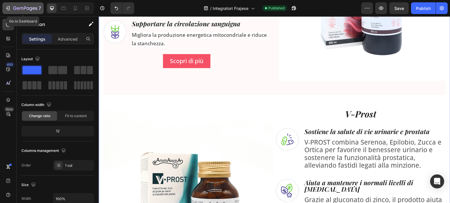
click at [11, 9] on icon "button" at bounding box center [8, 8] width 6 height 6
